Goal: Information Seeking & Learning: Compare options

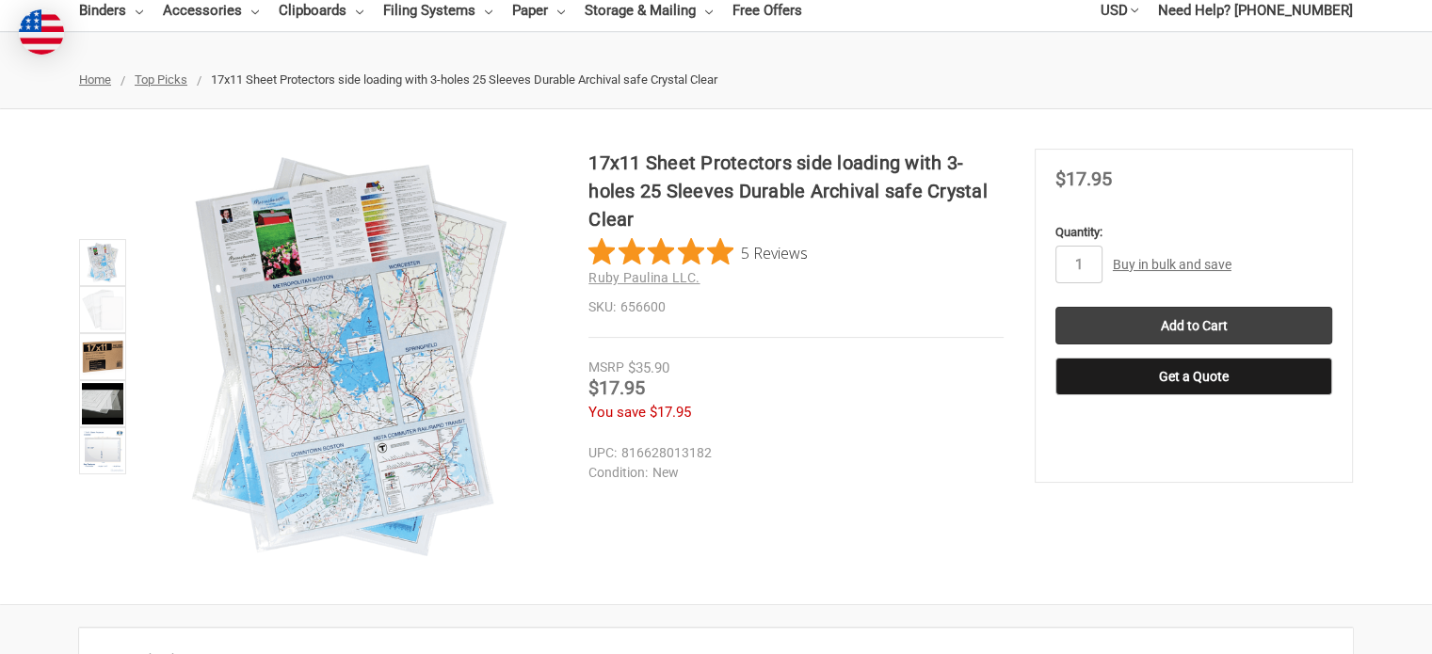
scroll to position [187, 0]
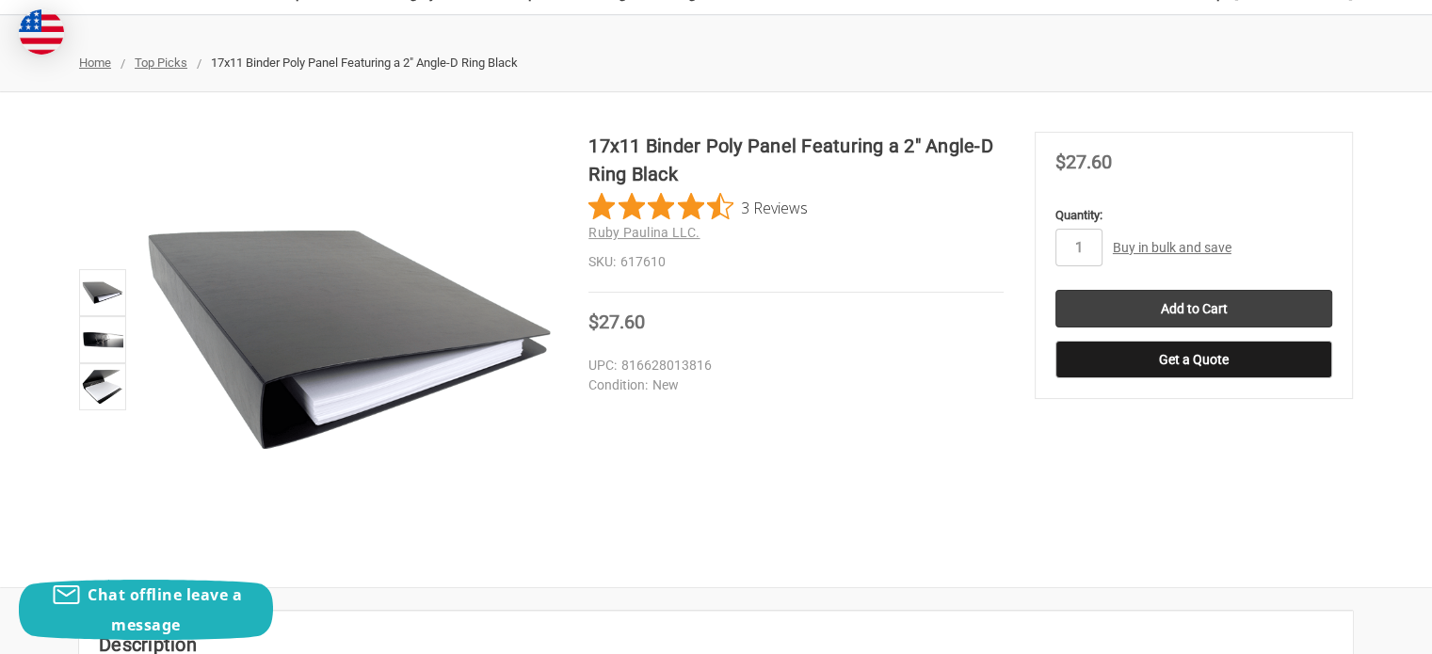
scroll to position [188, 0]
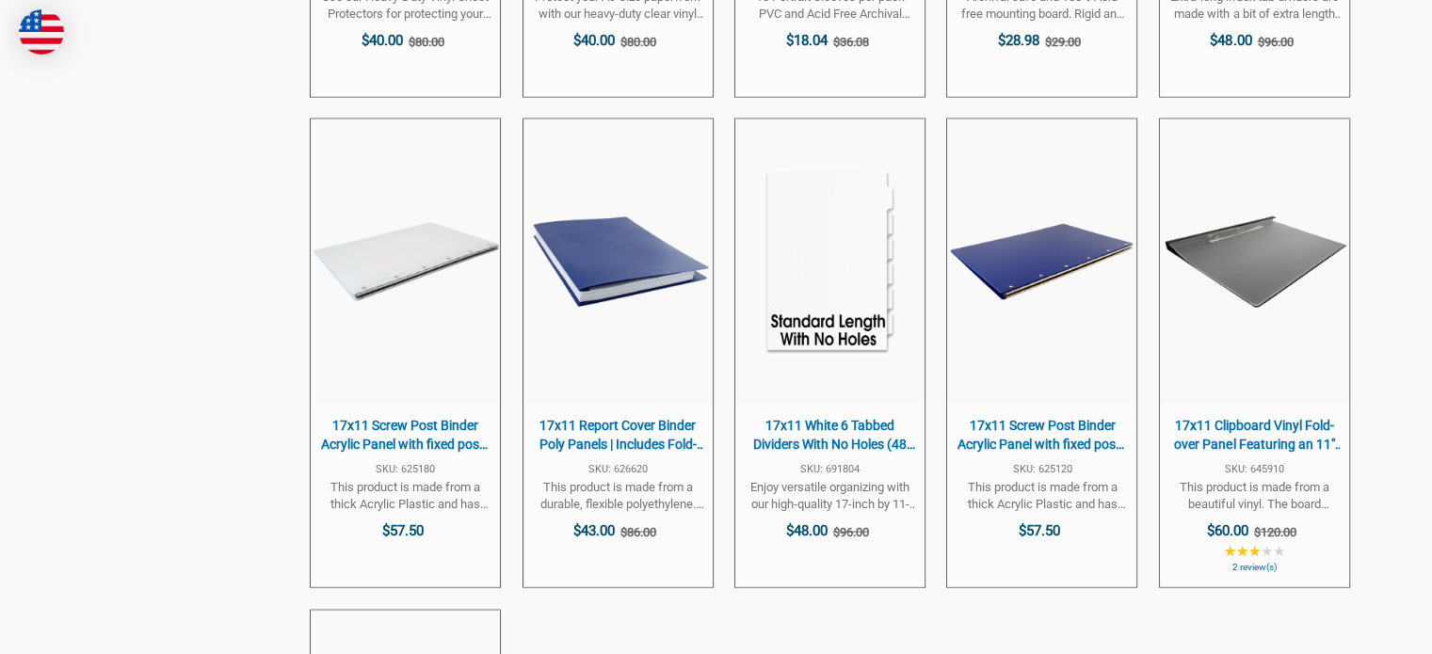
scroll to position [3836, 0]
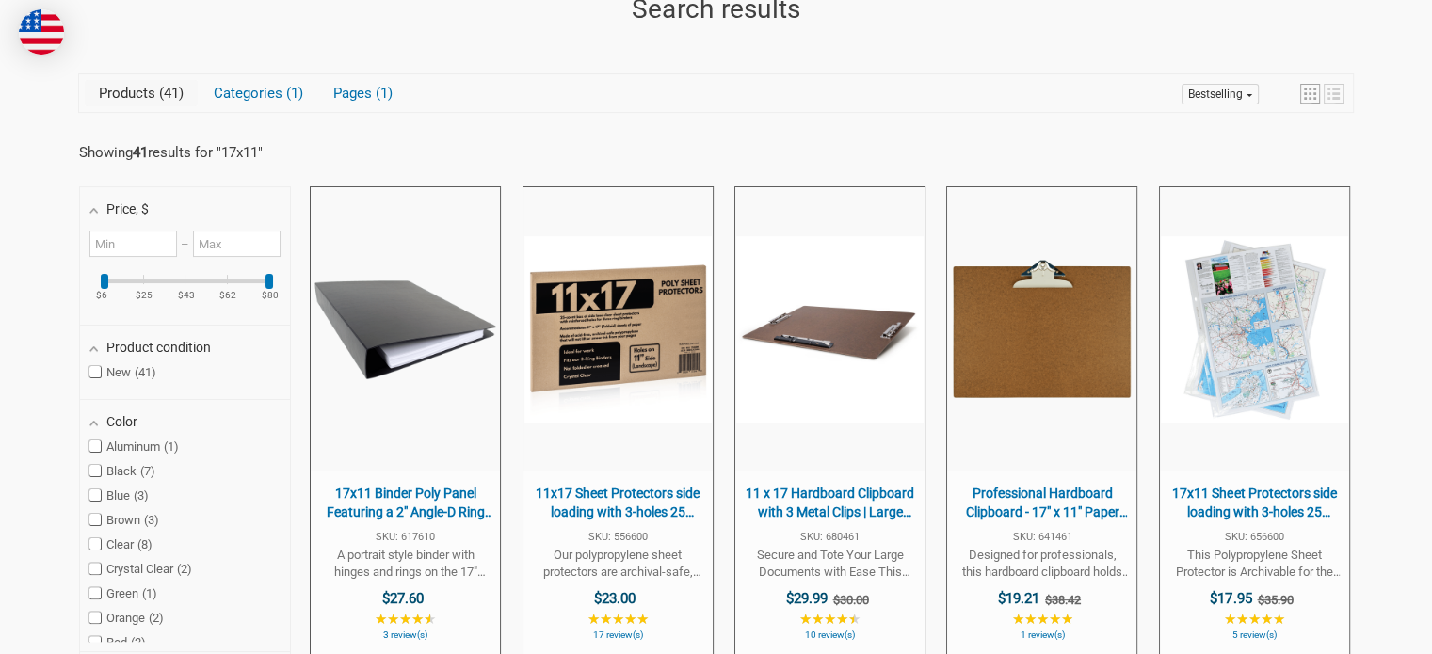
scroll to position [332, 0]
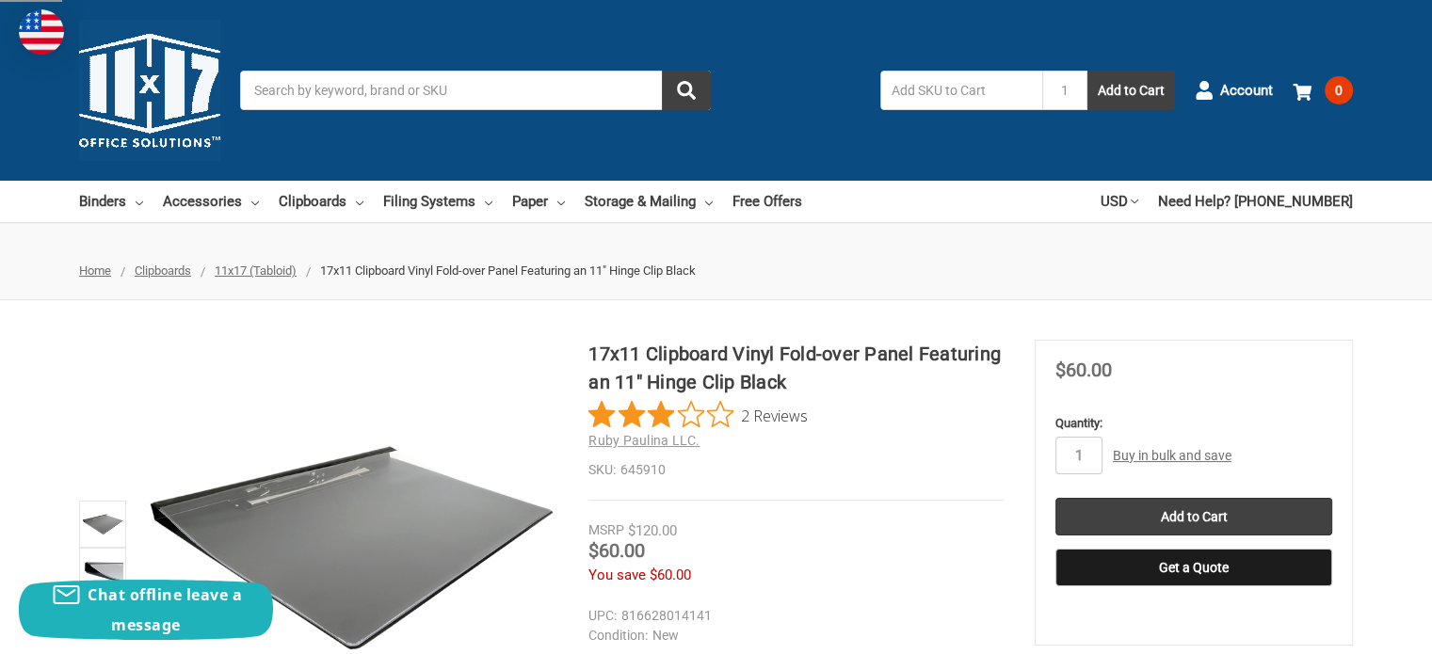
click at [781, 419] on span "2 Reviews" at bounding box center [774, 415] width 67 height 28
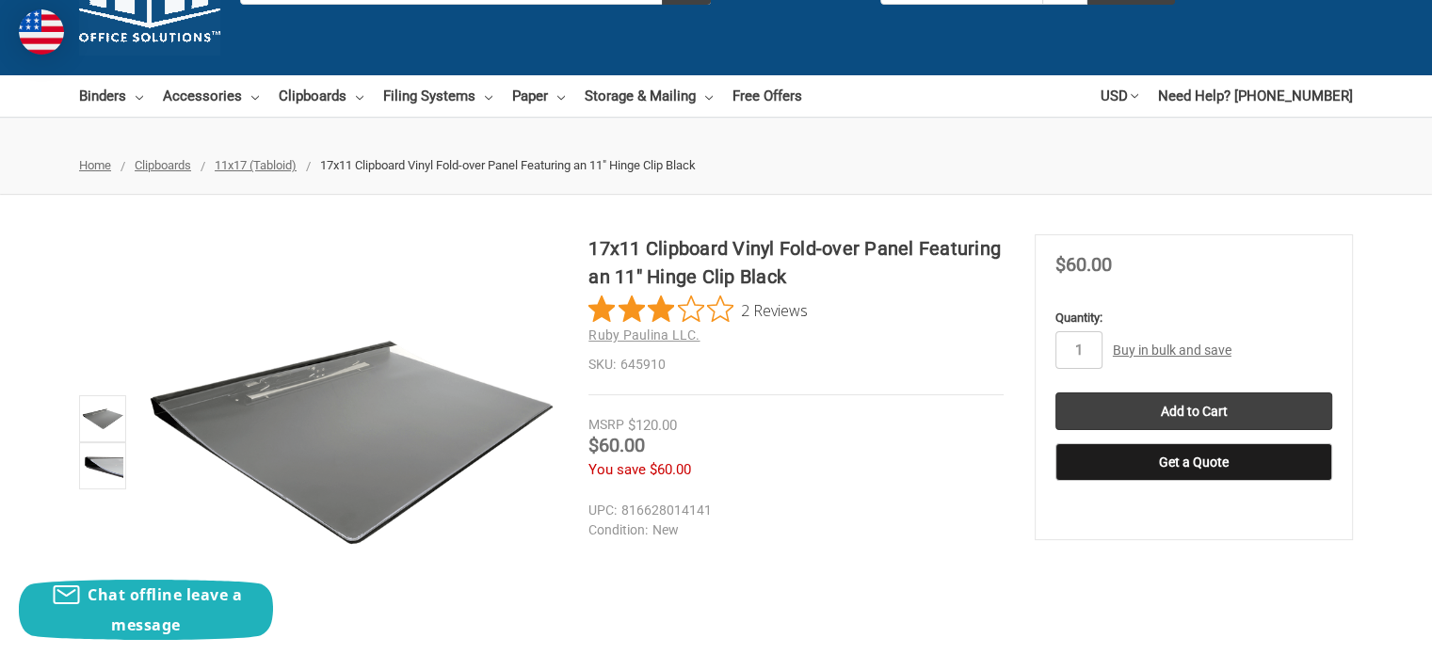
scroll to position [185, 0]
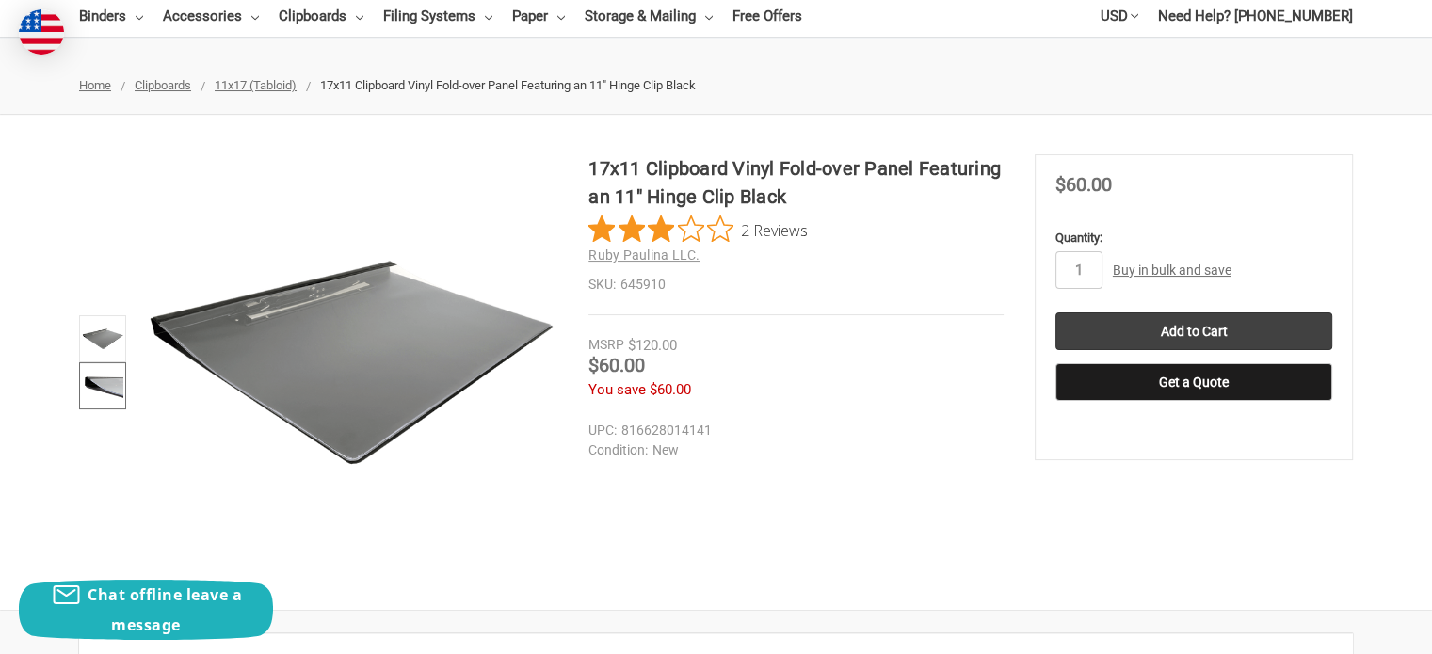
click at [102, 371] on img at bounding box center [102, 385] width 41 height 41
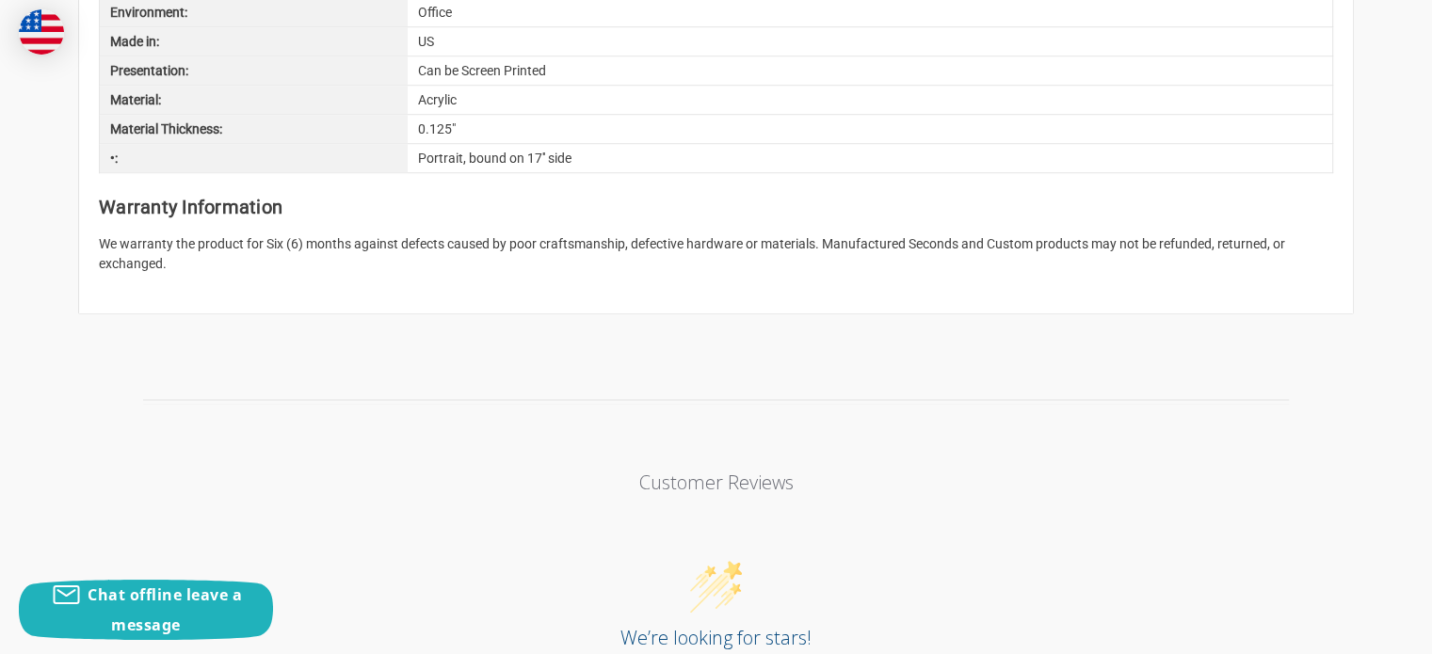
scroll to position [1316, 0]
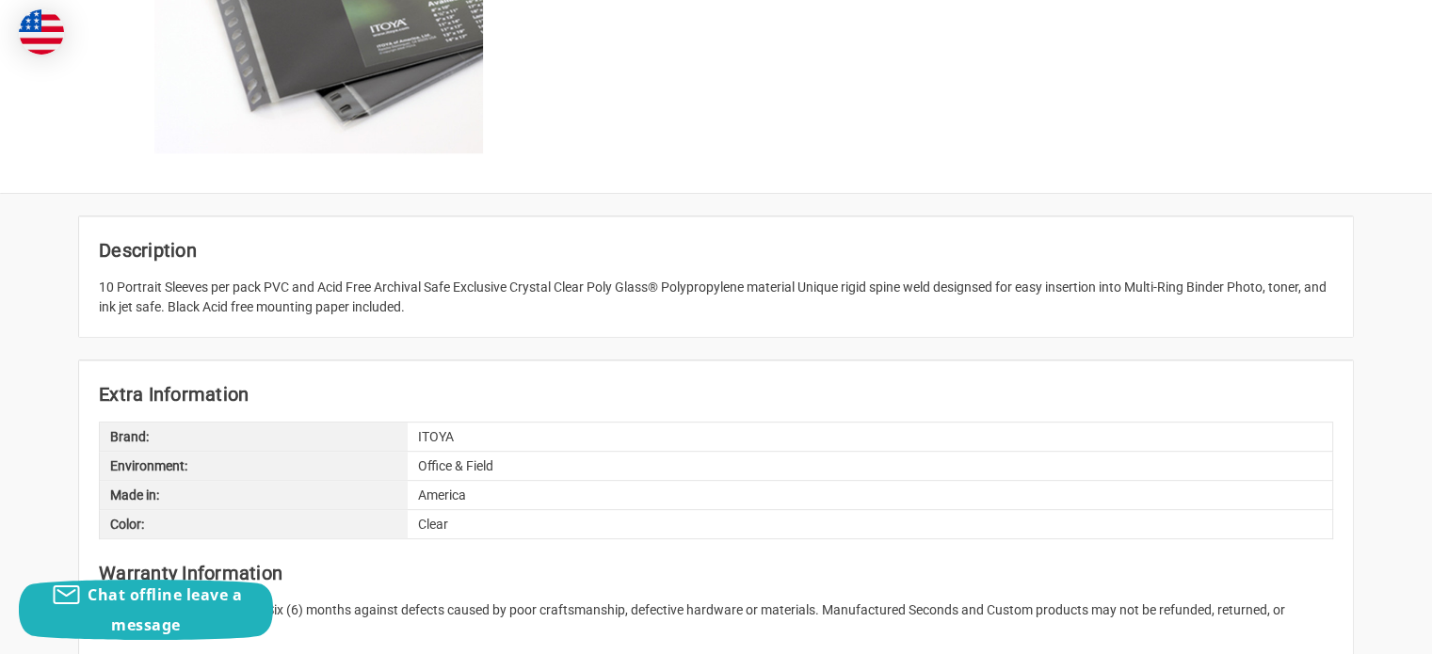
scroll to position [658, 0]
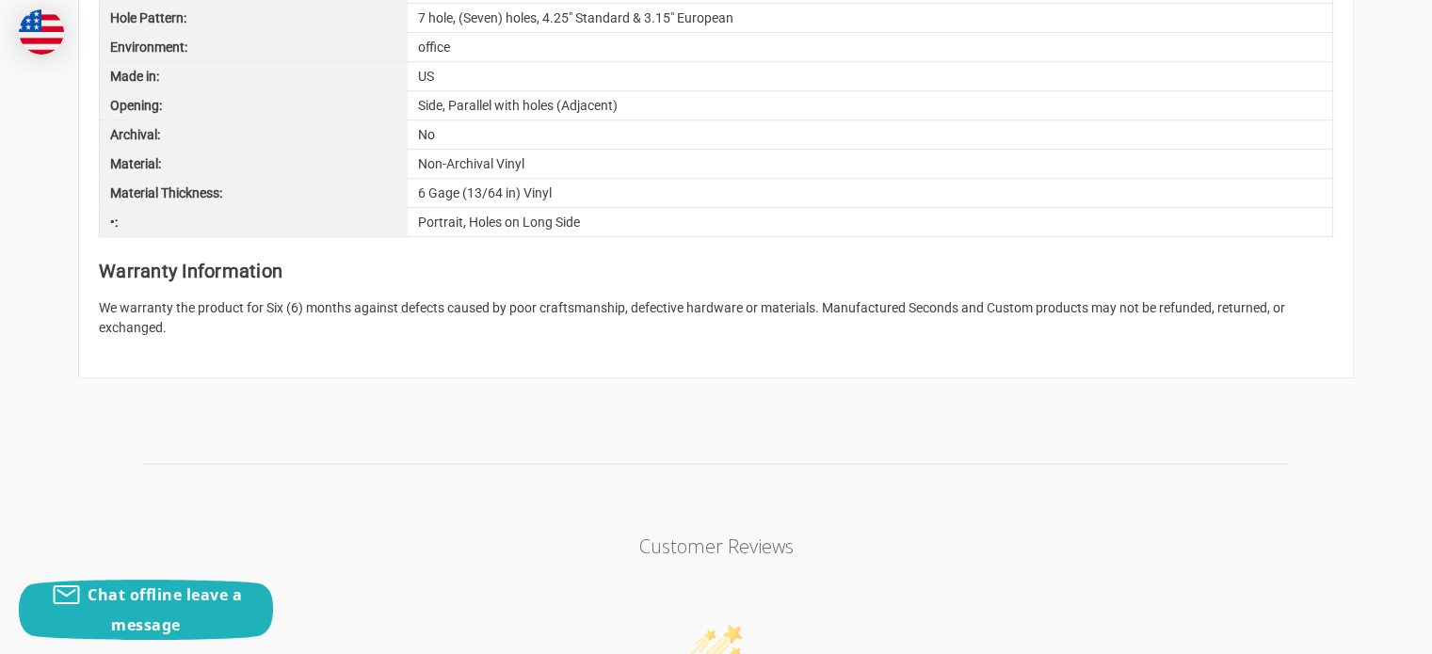
scroll to position [1223, 0]
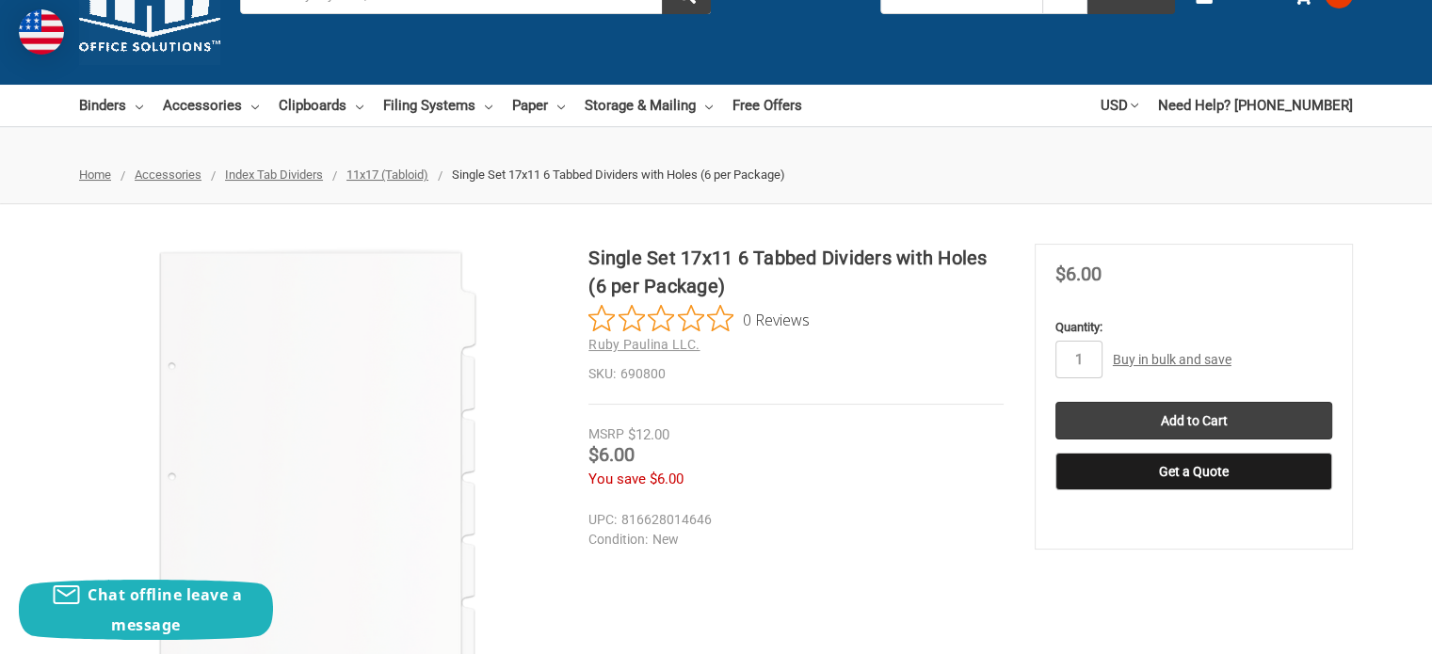
scroll to position [45, 0]
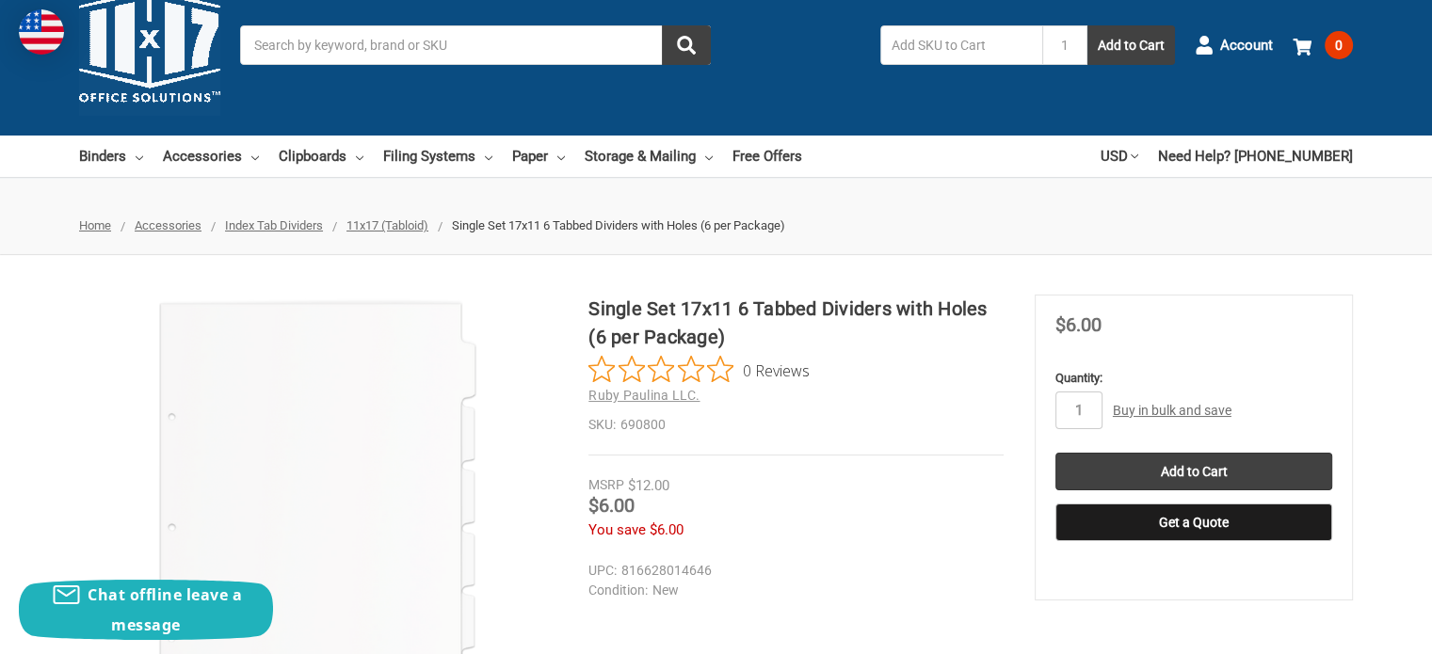
click at [673, 302] on h1 "Single Set 17x11 6 Tabbed Dividers with Holes (6 per Package)" at bounding box center [795, 323] width 415 height 56
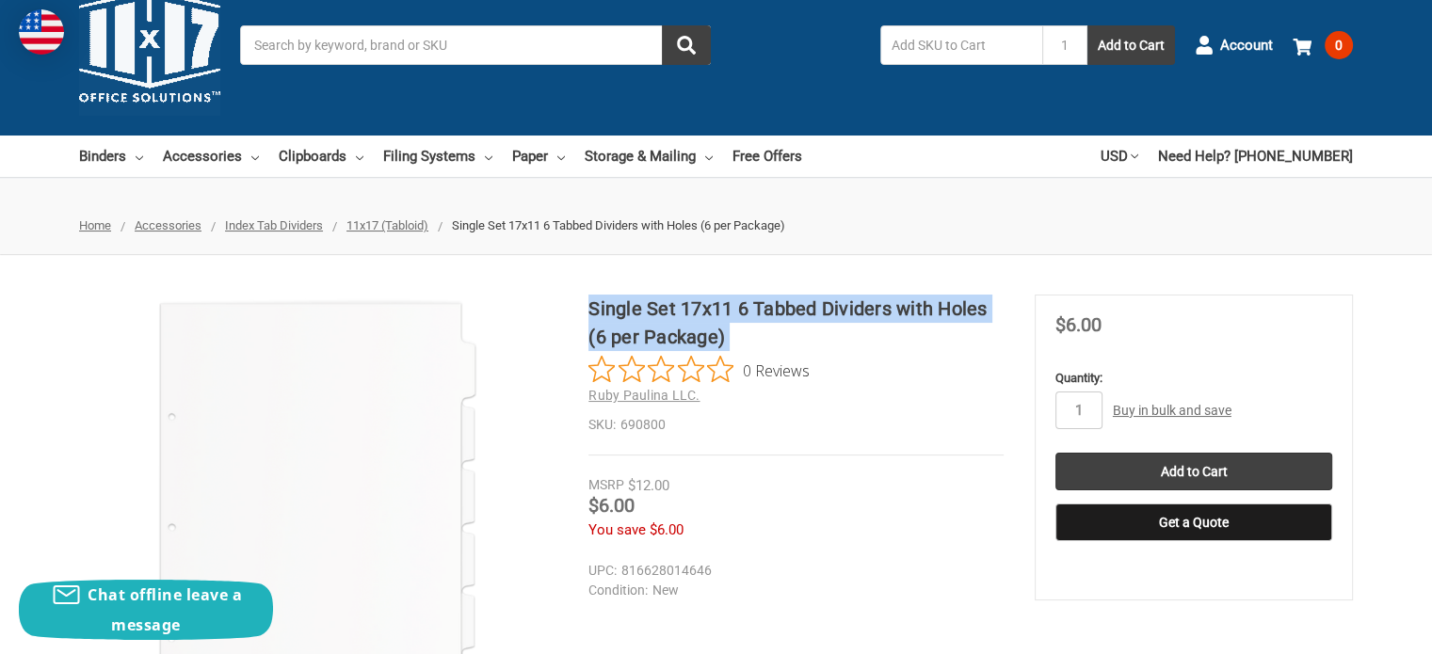
click at [673, 302] on h1 "Single Set 17x11 6 Tabbed Dividers with Holes (6 per Package)" at bounding box center [795, 323] width 415 height 56
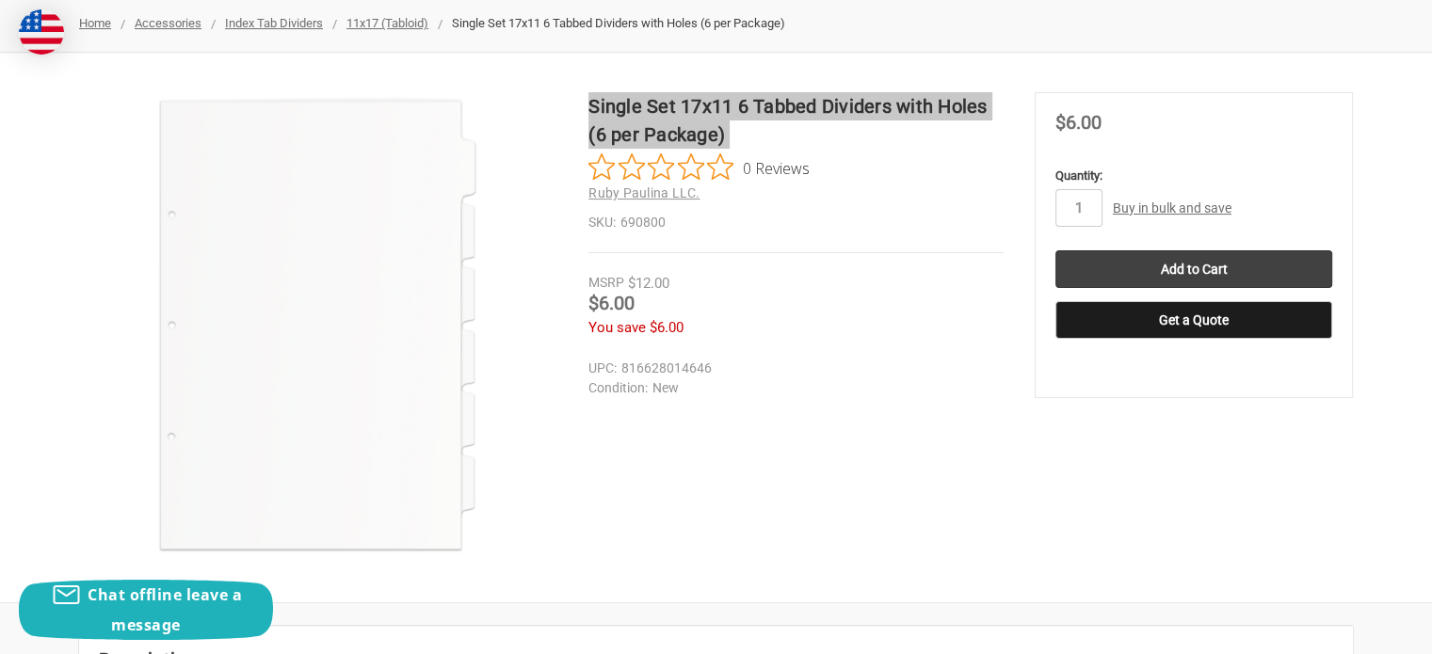
scroll to position [245, 0]
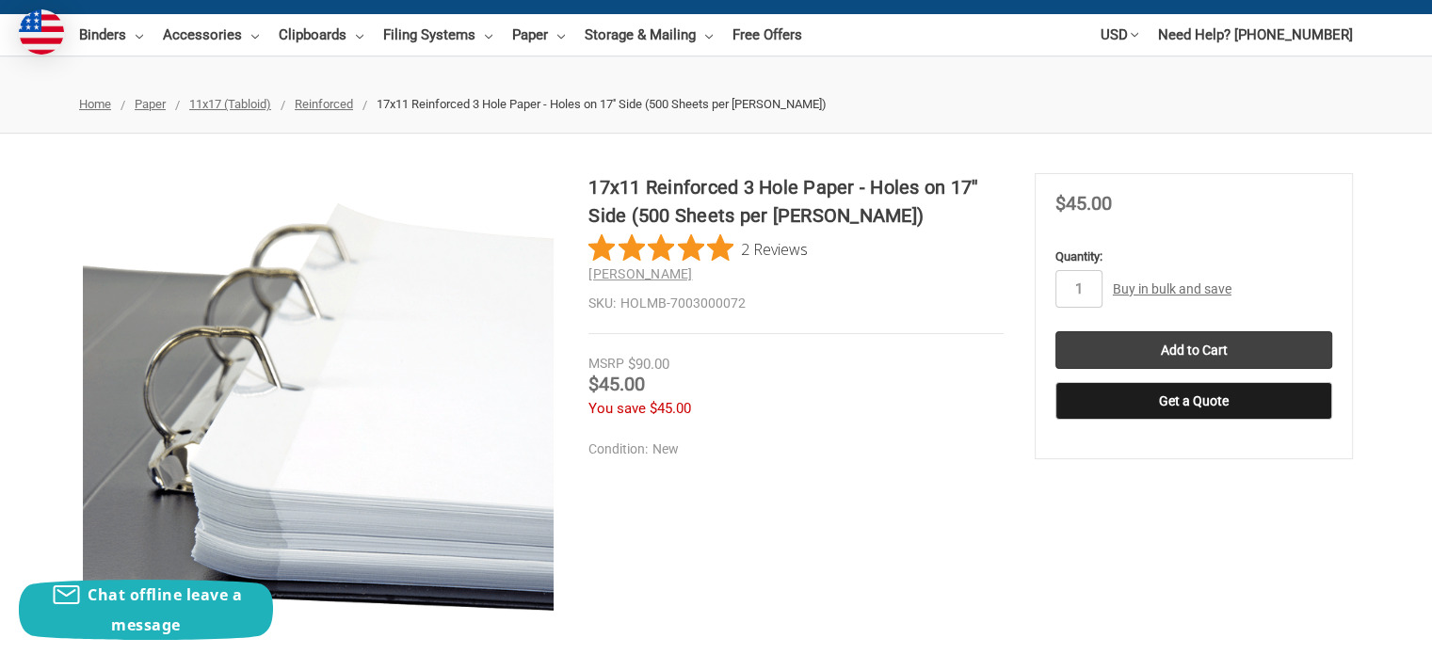
scroll to position [187, 0]
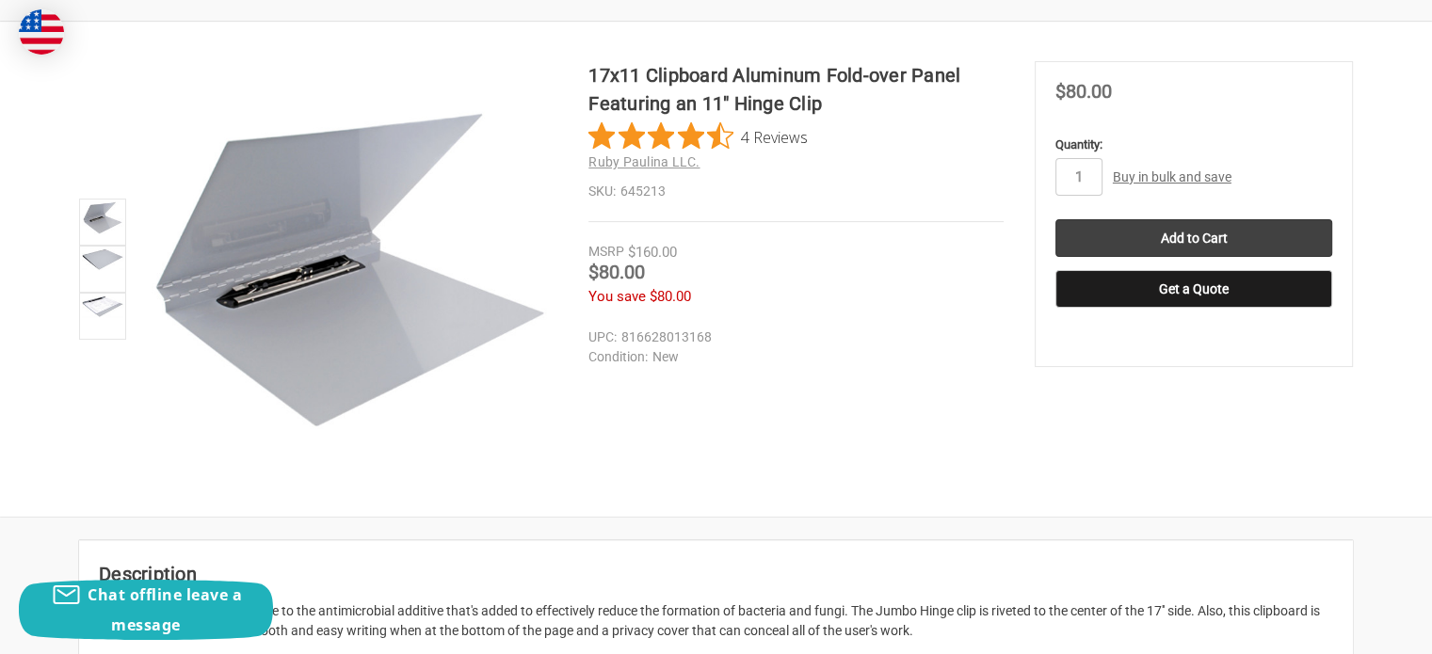
scroll to position [281, 0]
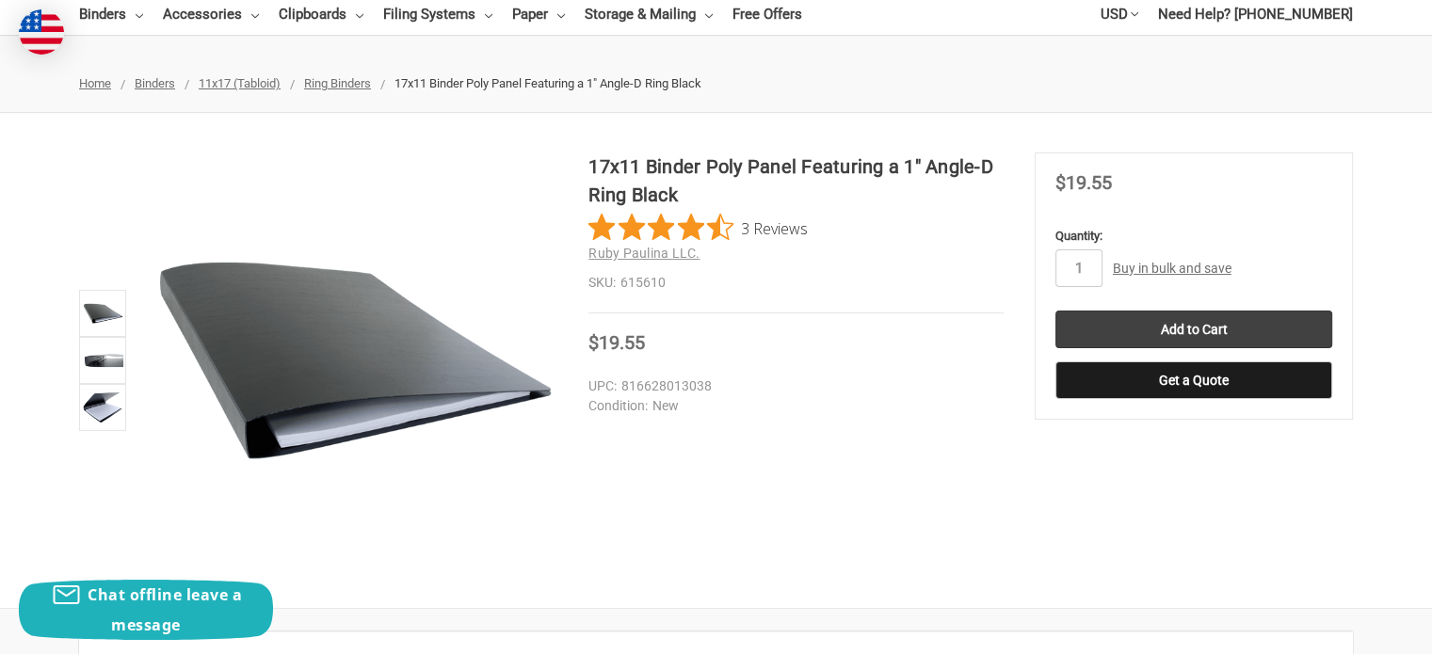
scroll to position [188, 0]
click at [78, 410] on li at bounding box center [102, 406] width 56 height 47
click at [97, 365] on img at bounding box center [102, 359] width 41 height 41
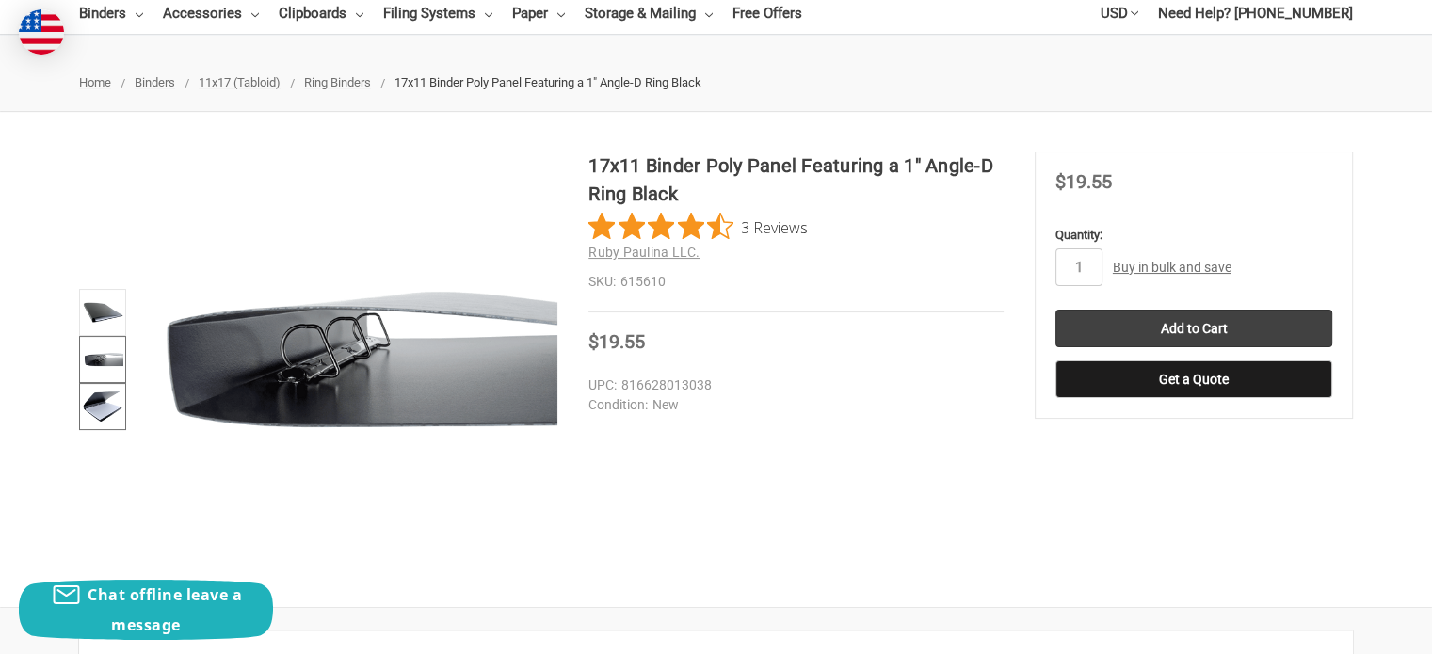
click at [94, 399] on img at bounding box center [102, 406] width 41 height 41
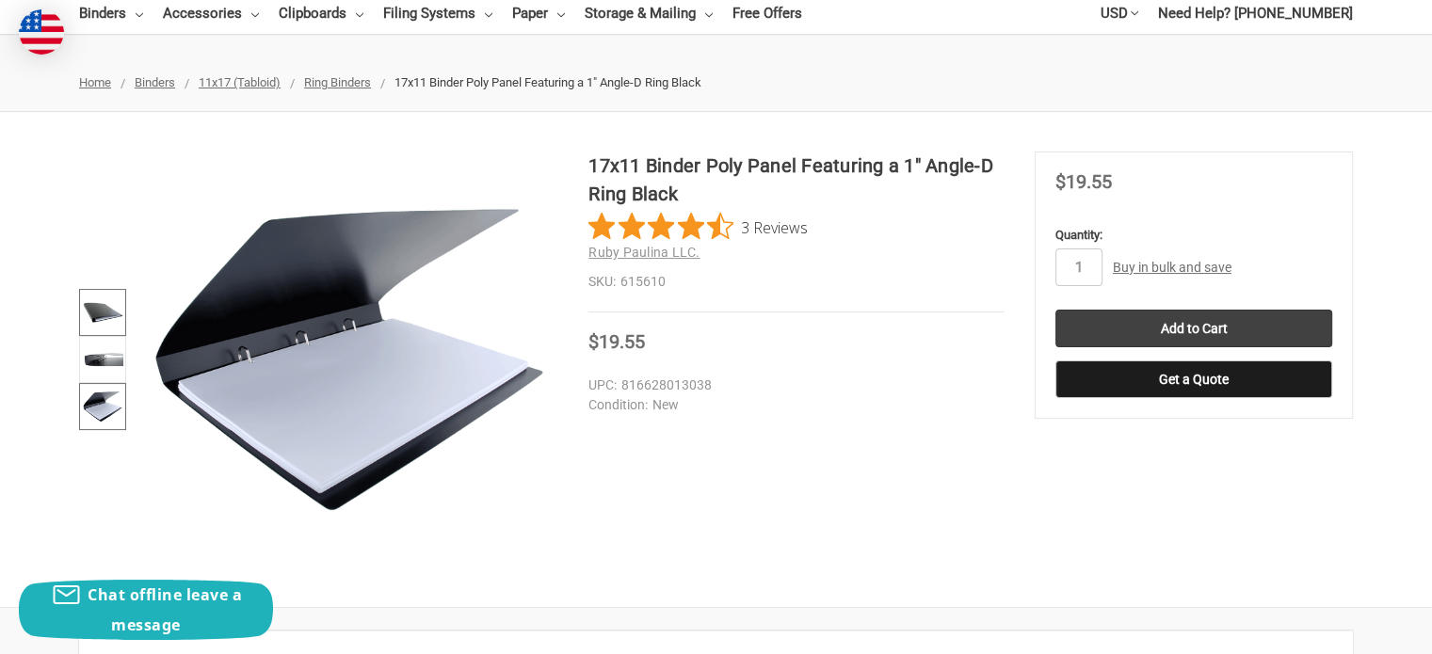
click at [110, 303] on img at bounding box center [102, 312] width 41 height 41
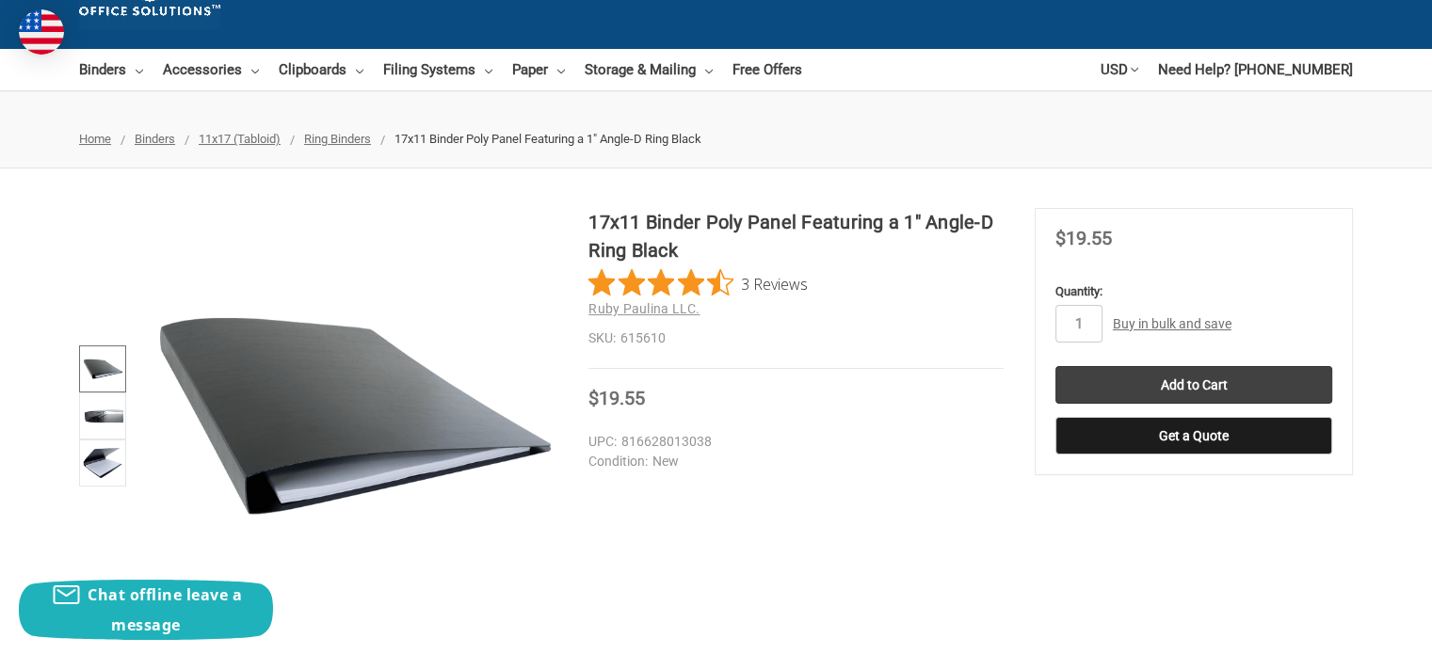
scroll to position [138, 0]
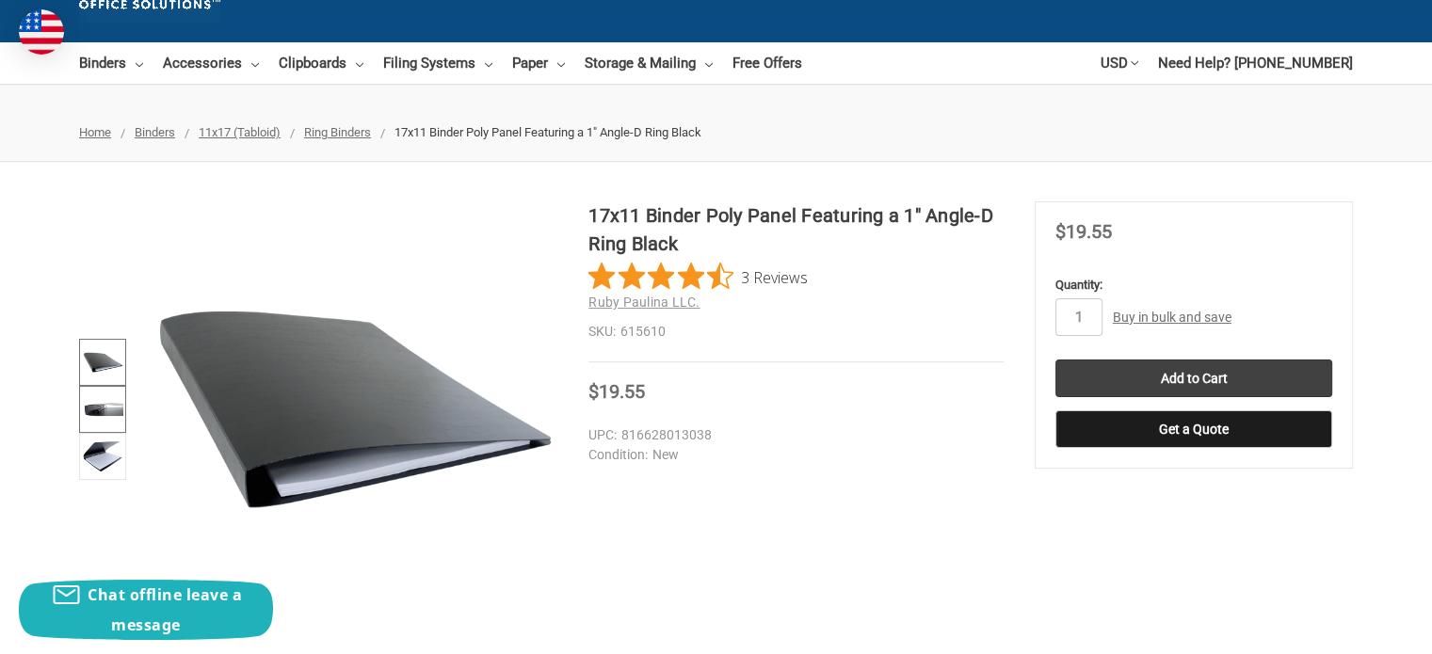
click at [110, 409] on img at bounding box center [102, 409] width 41 height 41
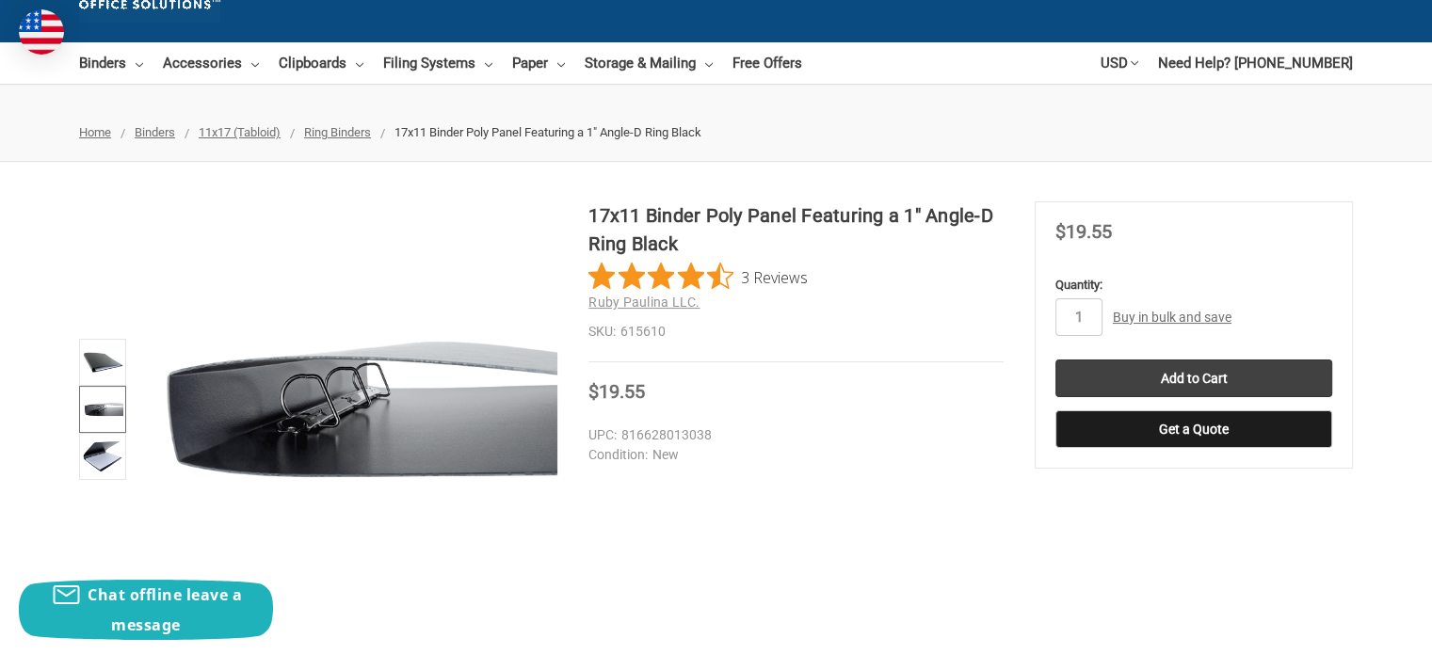
click at [79, 481] on ul at bounding box center [102, 409] width 56 height 416
click at [94, 459] on img at bounding box center [102, 456] width 41 height 41
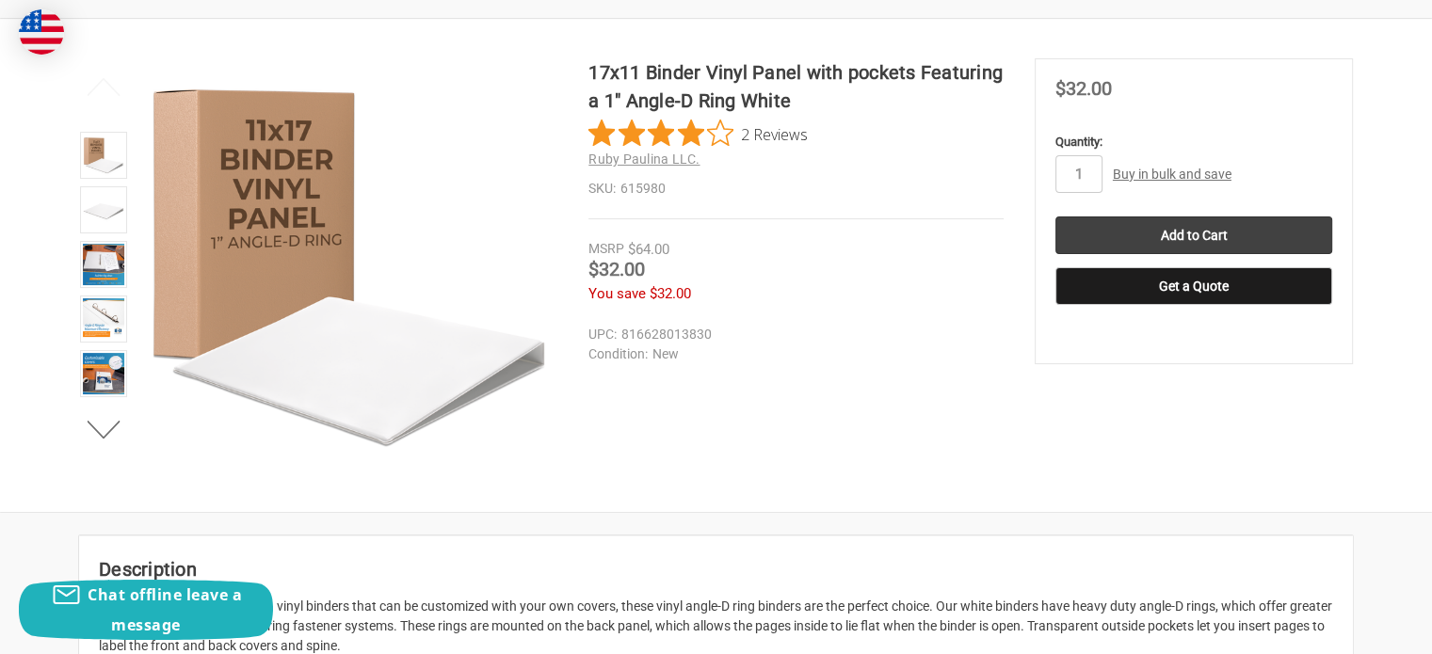
scroll to position [282, 0]
click at [102, 201] on img at bounding box center [103, 208] width 41 height 41
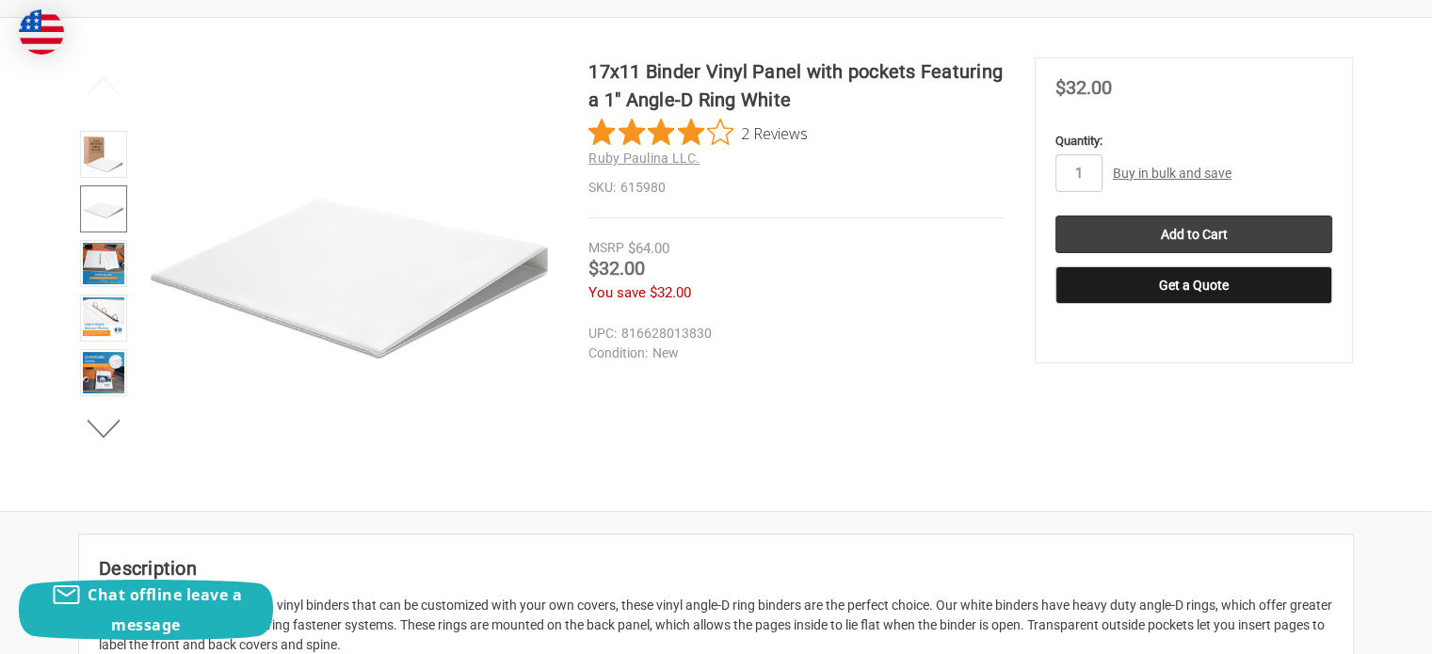
click at [793, 138] on span "2 Reviews" at bounding box center [774, 133] width 67 height 28
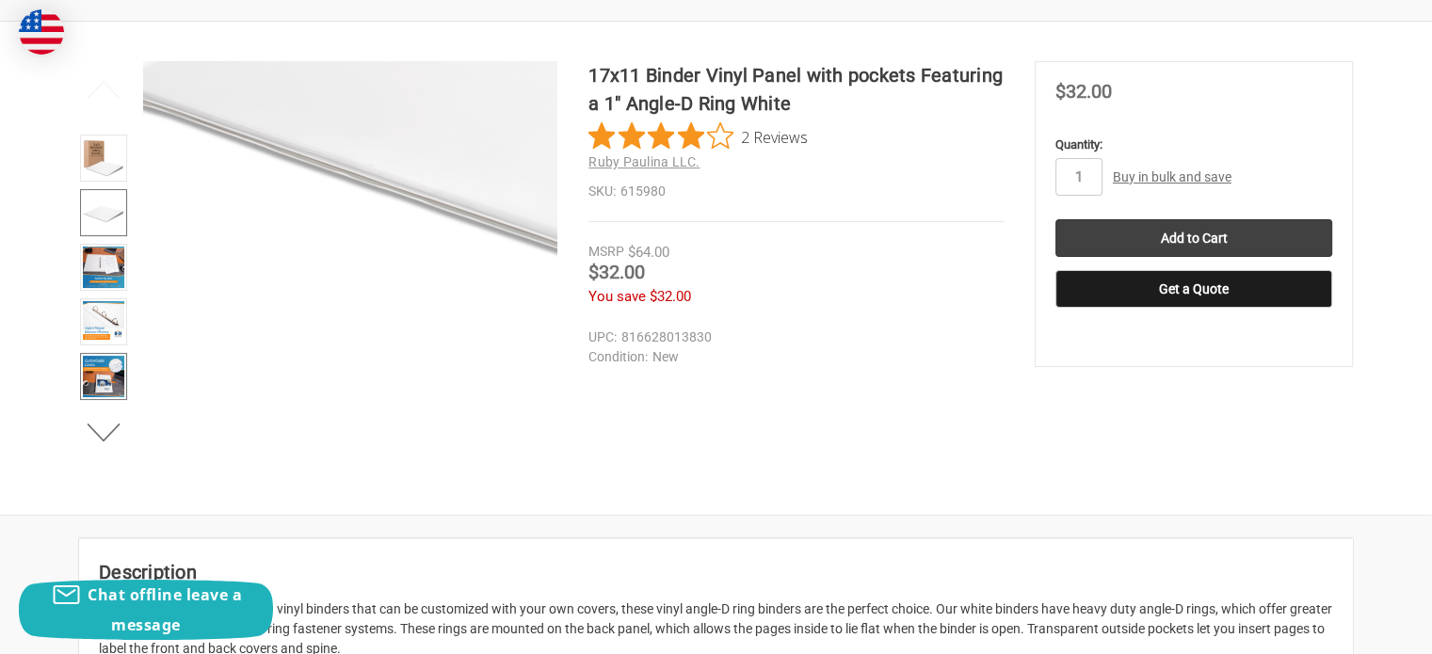
scroll to position [281, 0]
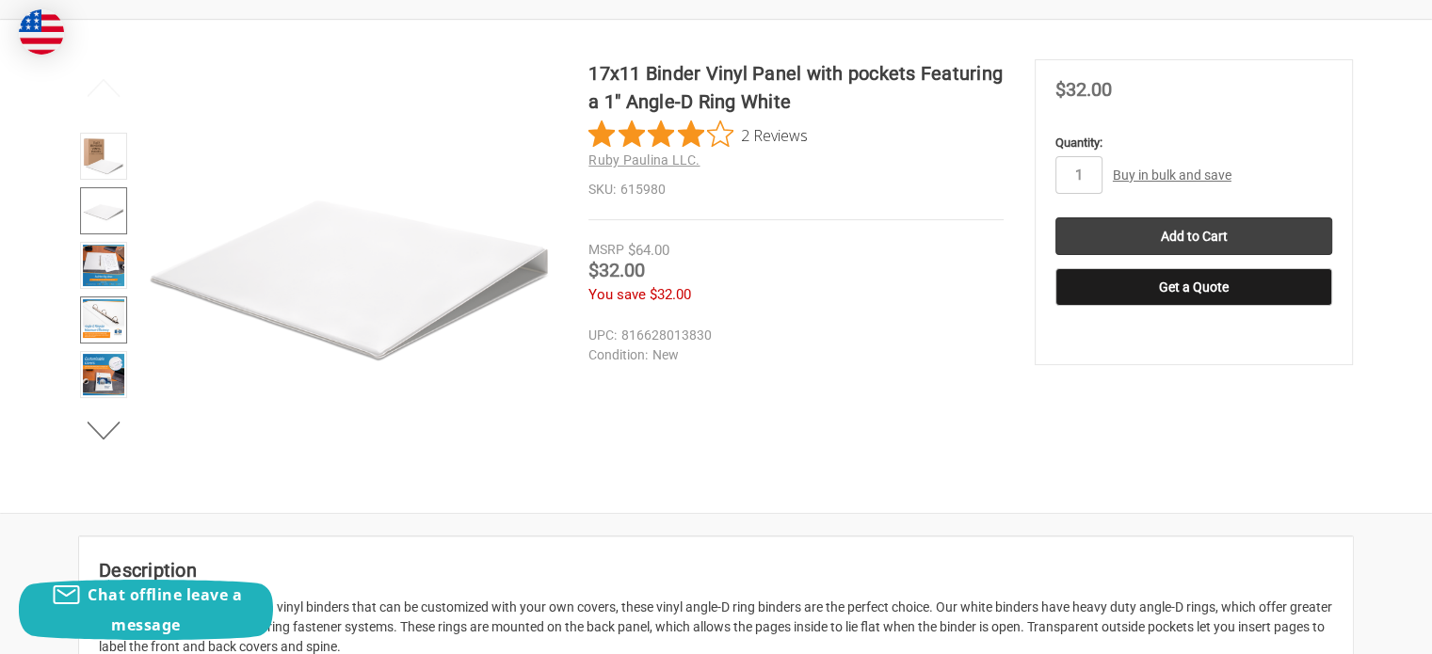
click at [111, 322] on img at bounding box center [103, 319] width 41 height 41
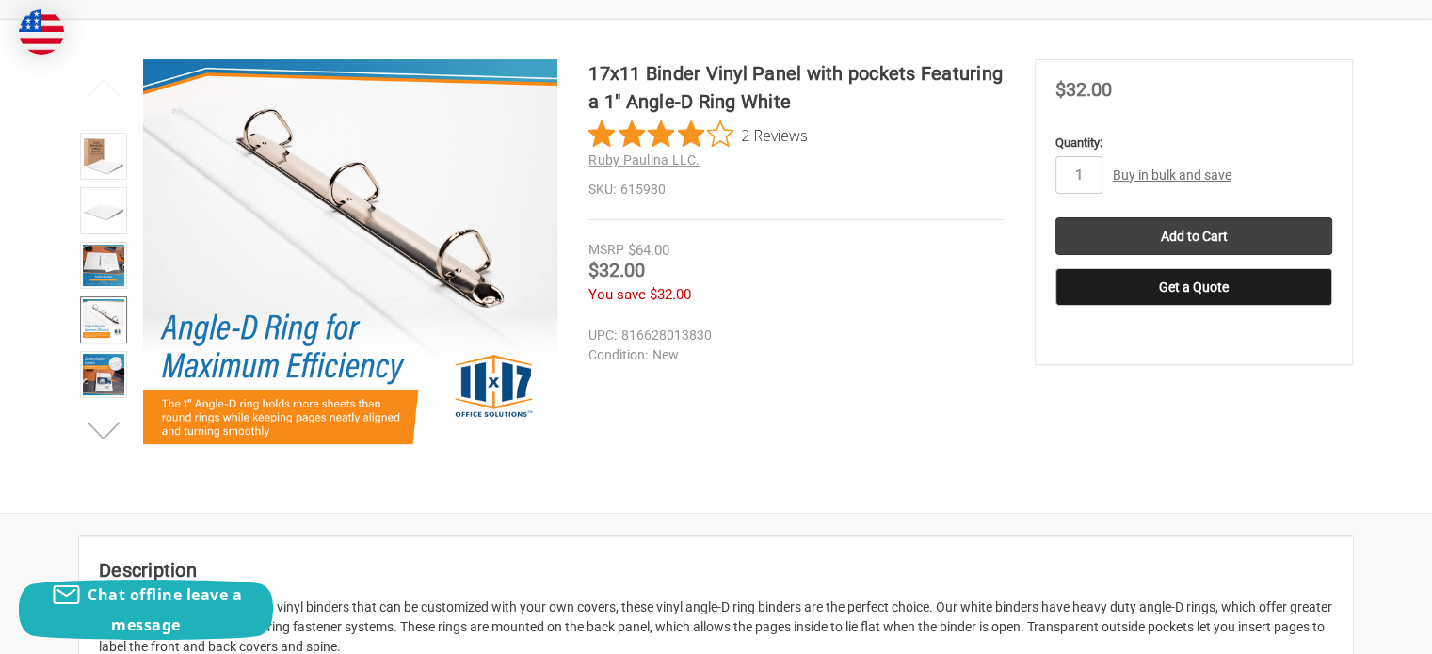
click at [104, 440] on button "Next" at bounding box center [103, 431] width 57 height 38
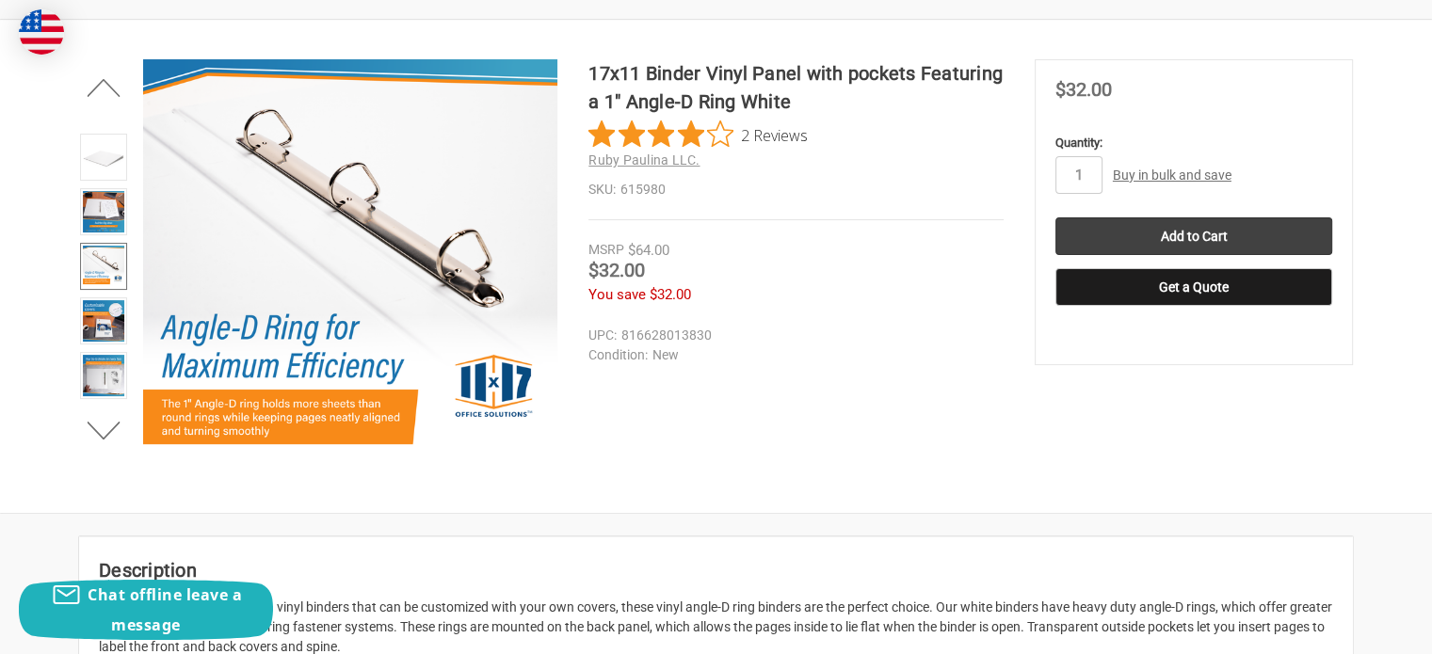
click at [121, 346] on li at bounding box center [103, 324] width 58 height 55
click at [100, 367] on img at bounding box center [103, 375] width 41 height 41
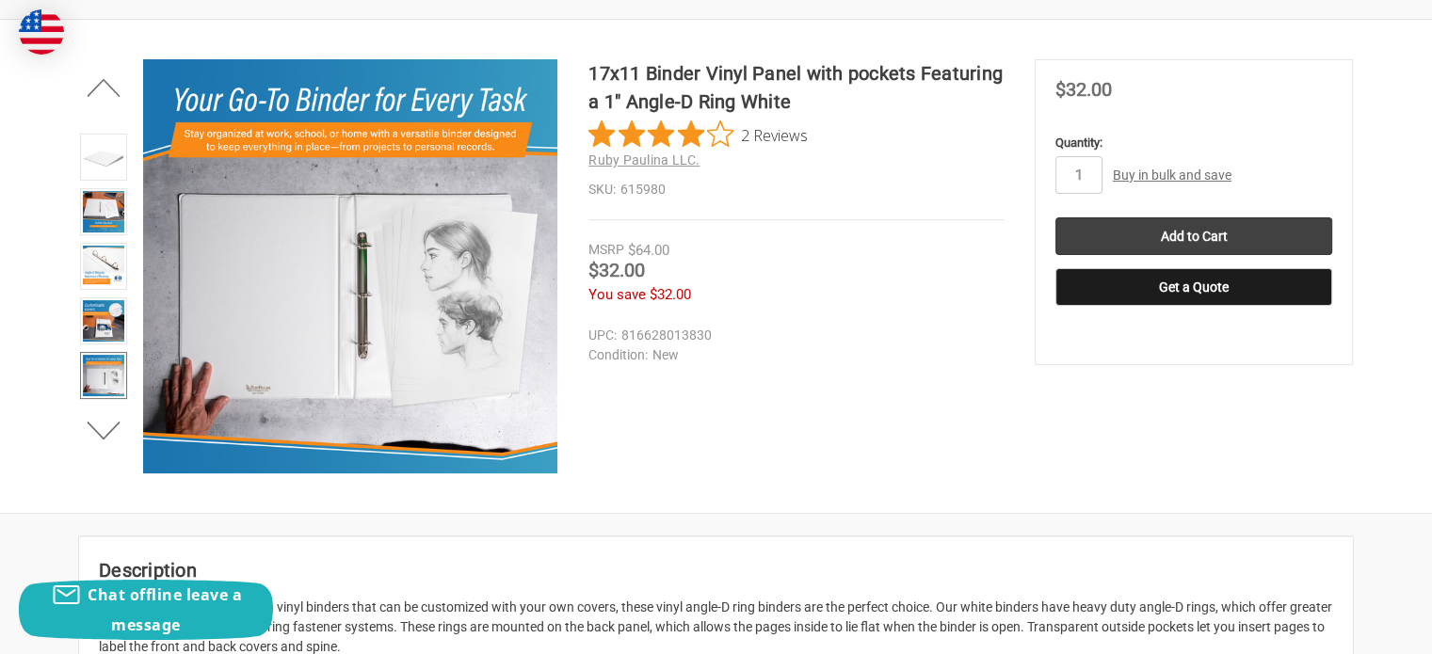
click at [774, 127] on span "2 Reviews" at bounding box center [774, 135] width 67 height 28
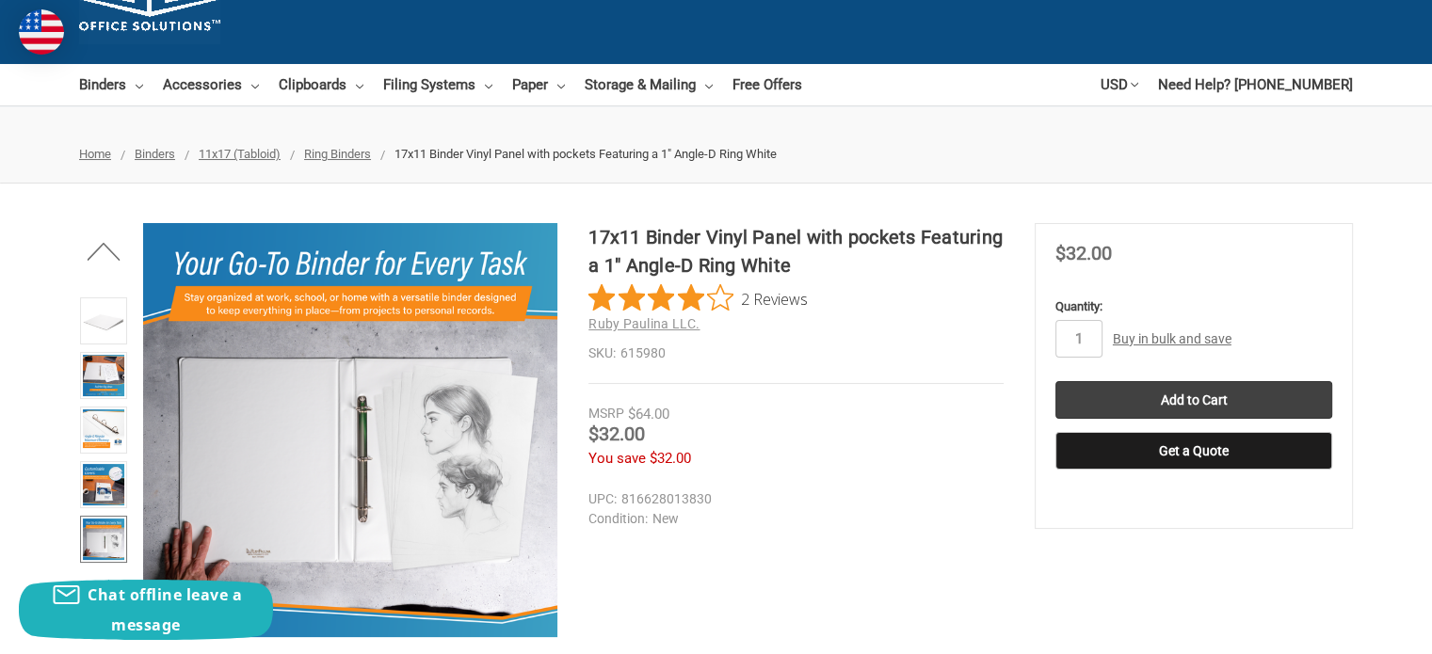
scroll to position [188, 0]
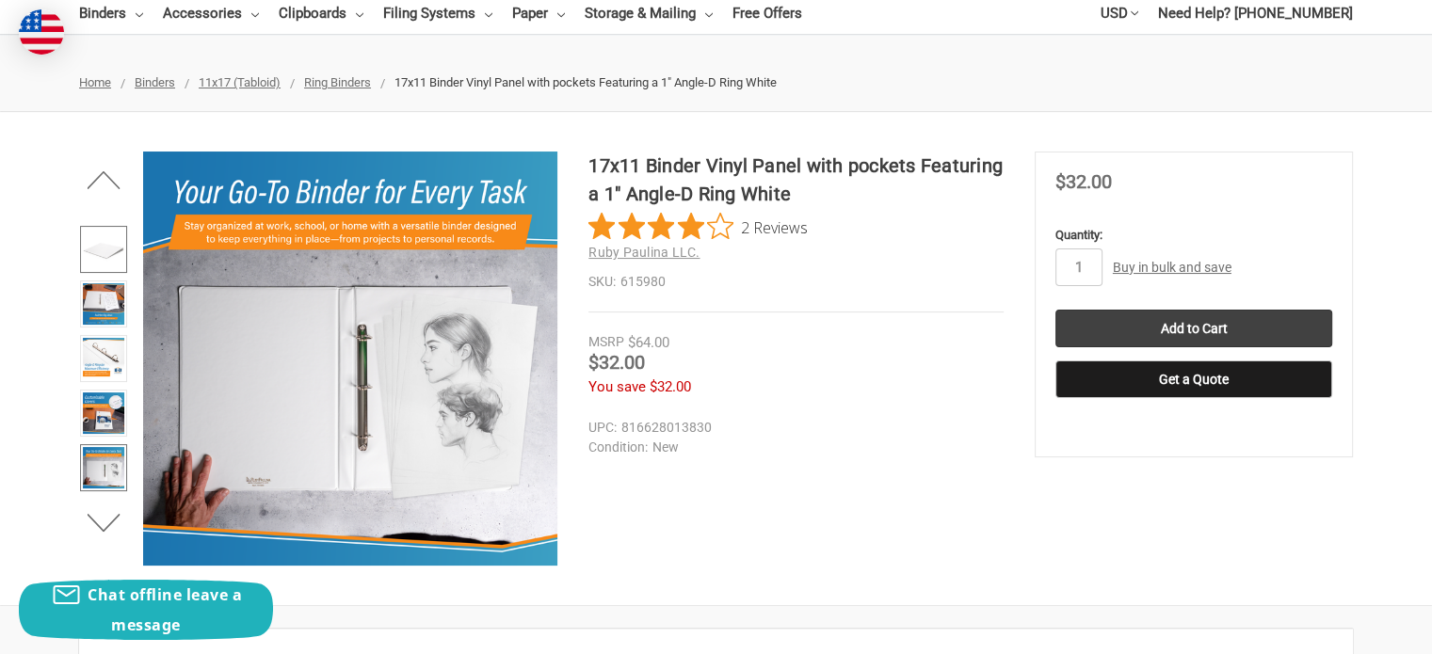
drag, startPoint x: 89, startPoint y: 253, endPoint x: 102, endPoint y: 257, distance: 12.8
click at [89, 253] on img at bounding box center [103, 249] width 41 height 41
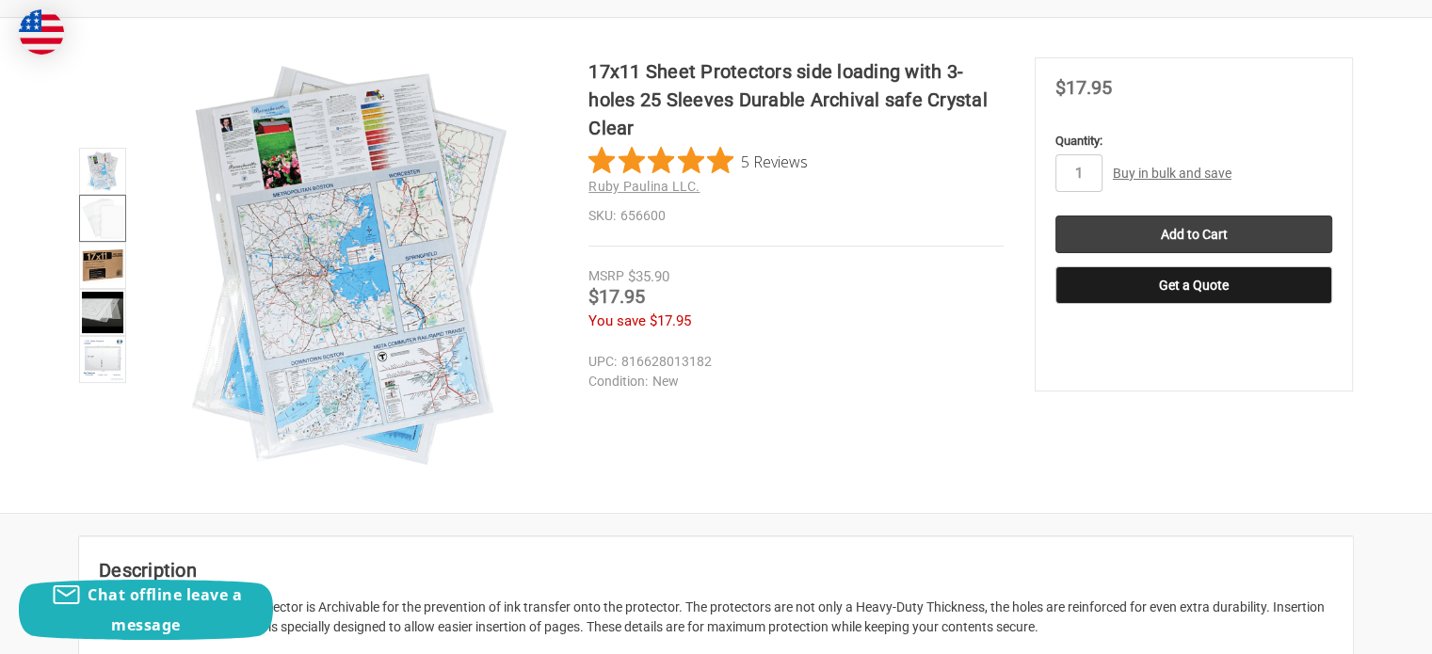
click at [117, 217] on img at bounding box center [102, 218] width 41 height 41
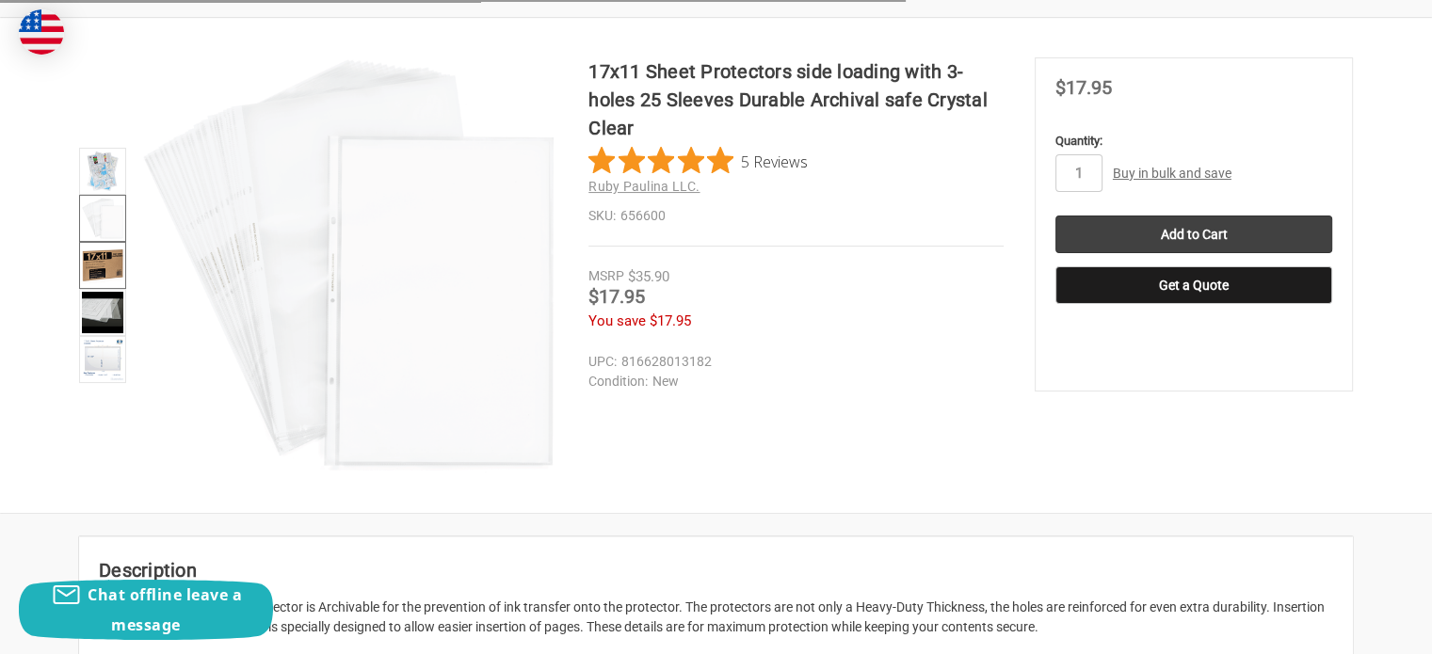
click at [93, 273] on img at bounding box center [102, 265] width 41 height 41
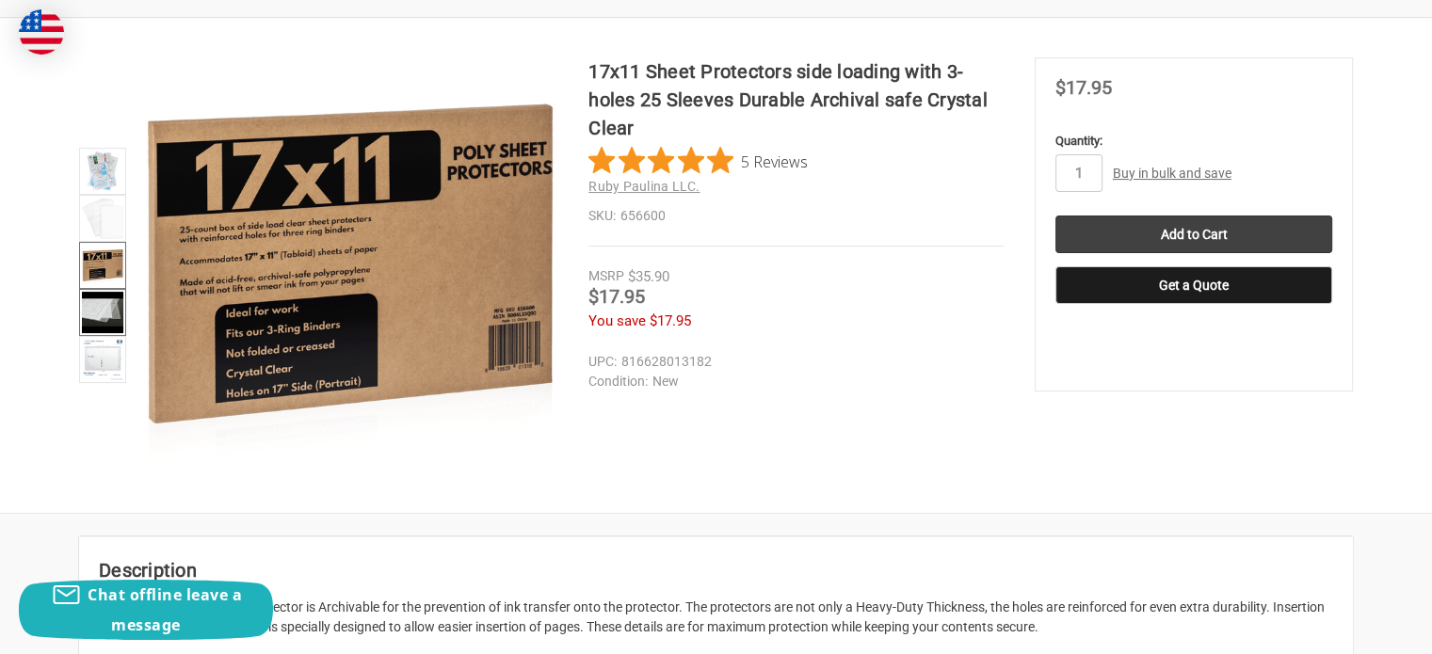
click at [89, 314] on img at bounding box center [102, 312] width 41 height 41
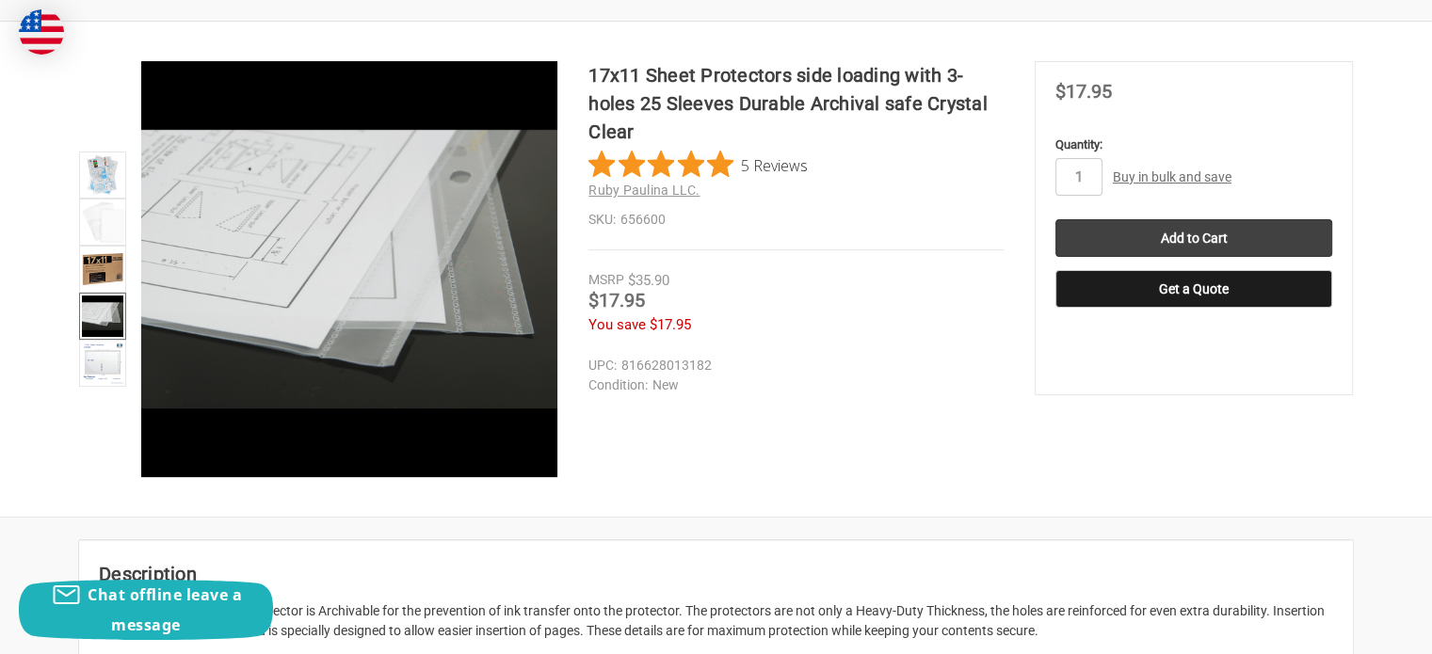
scroll to position [279, 0]
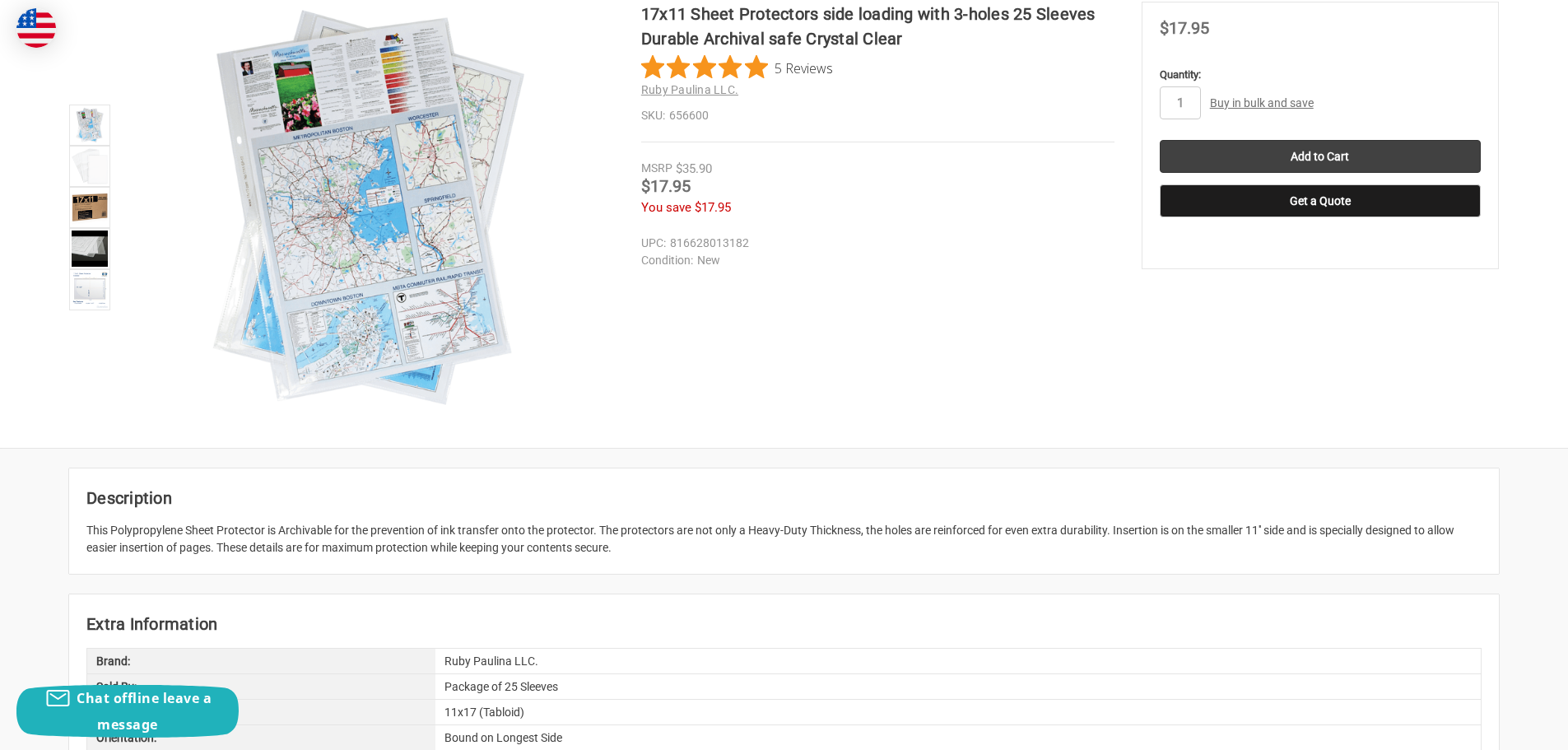
scroll to position [294, 0]
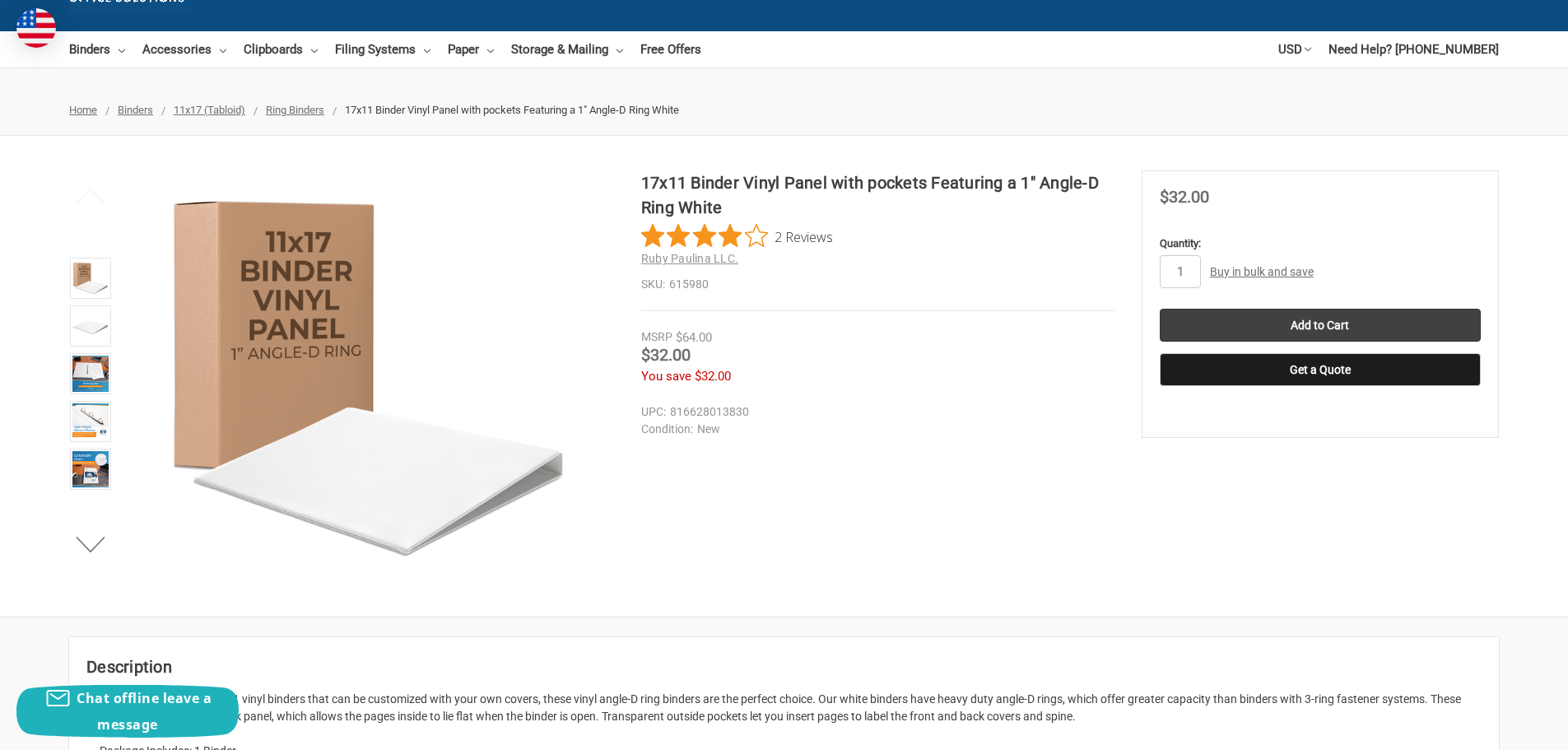
scroll to position [125, 0]
